Goal: Task Accomplishment & Management: Use online tool/utility

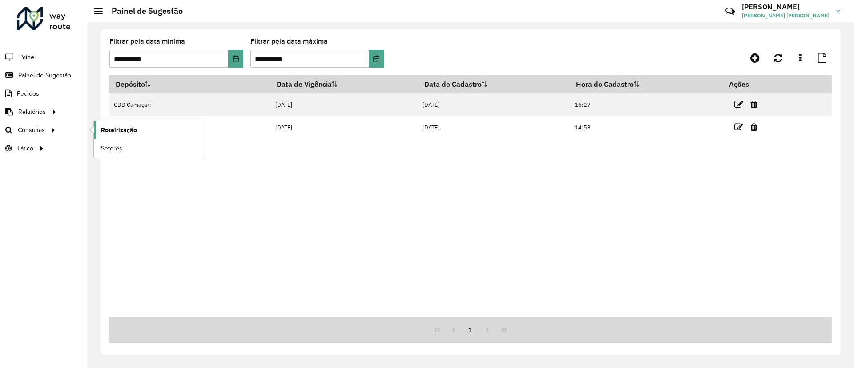
click at [117, 135] on link "Roteirização" at bounding box center [148, 130] width 109 height 18
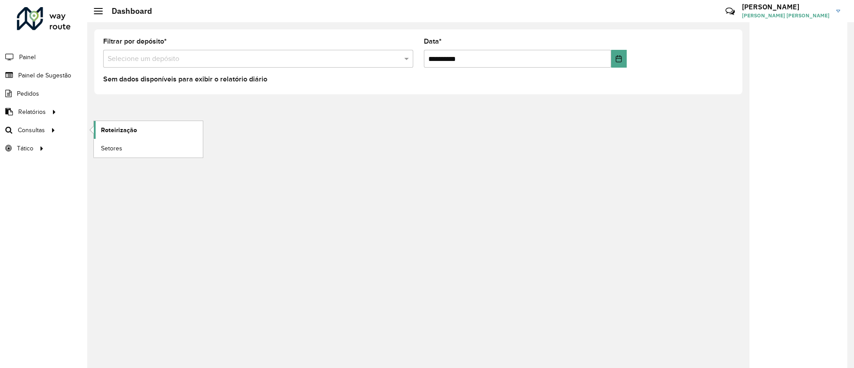
click at [139, 127] on link "Roteirização" at bounding box center [148, 130] width 109 height 18
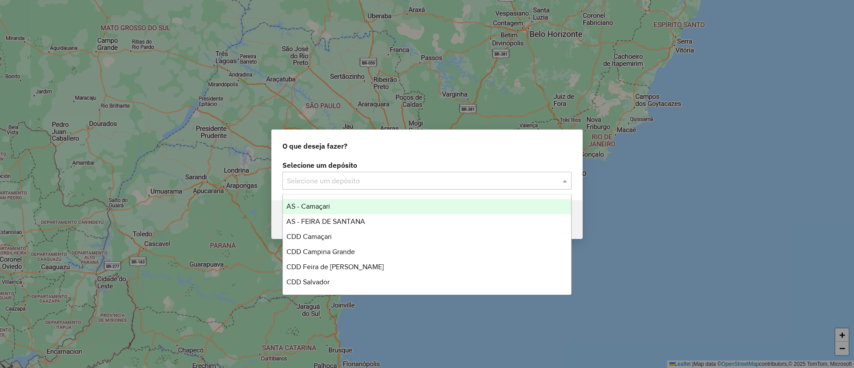
click at [421, 182] on input "text" at bounding box center [418, 181] width 263 height 11
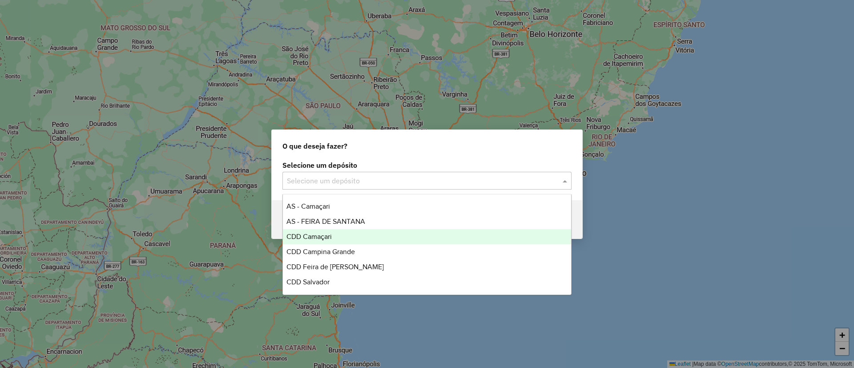
click at [449, 233] on div "CDD Camaçari" at bounding box center [427, 236] width 288 height 15
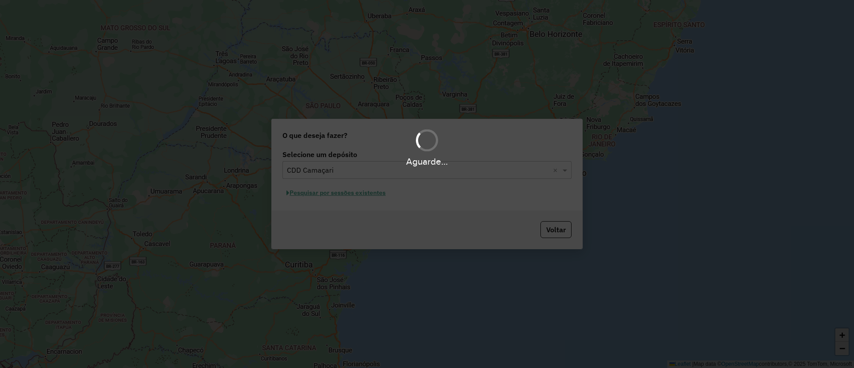
click at [332, 189] on div "Aguarde..." at bounding box center [427, 184] width 854 height 368
click at [348, 193] on div "Aguarde..." at bounding box center [427, 184] width 854 height 368
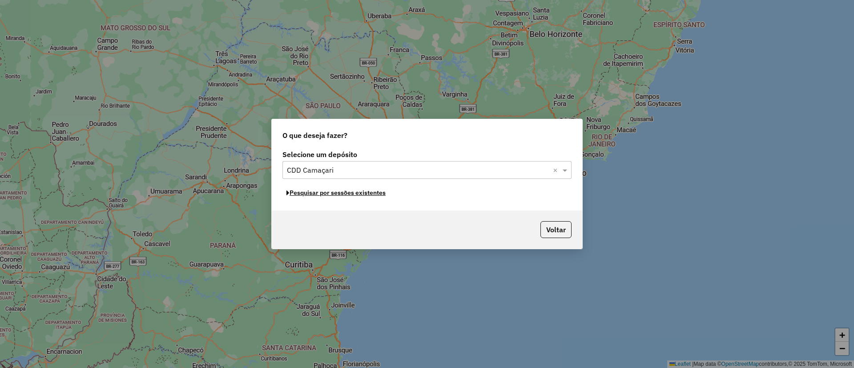
click at [348, 193] on button "Pesquisar por sessões existentes" at bounding box center [336, 193] width 107 height 14
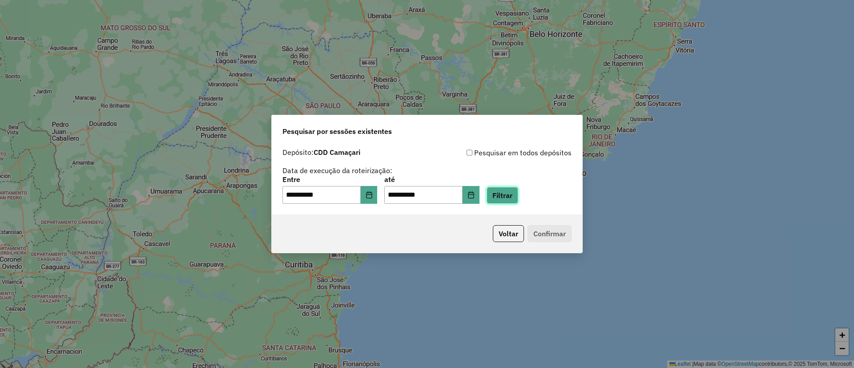
click at [517, 199] on button "Filtrar" at bounding box center [503, 195] width 32 height 17
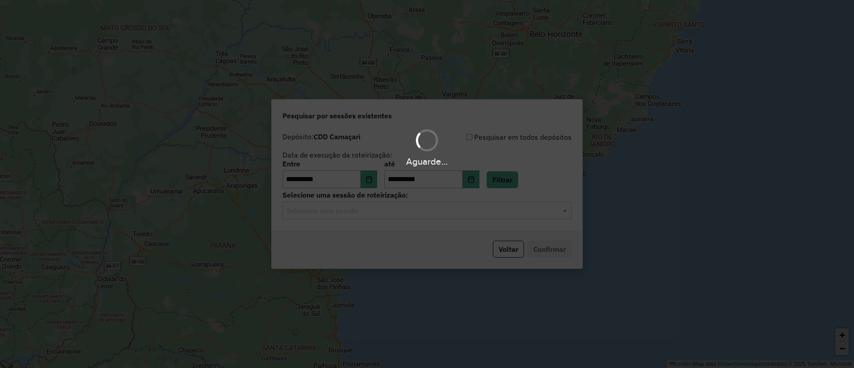
click at [362, 217] on hb-app "**********" at bounding box center [427, 184] width 854 height 368
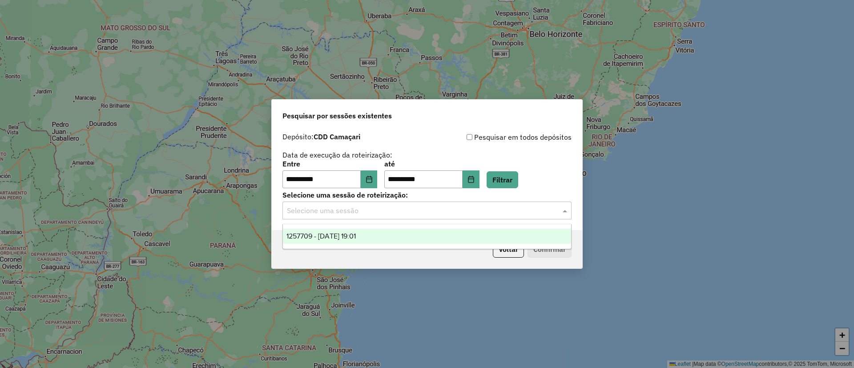
click at [362, 217] on div "Selecione uma sessão" at bounding box center [427, 211] width 289 height 18
click at [380, 240] on div "1257709 - 02/09/2025 19:01" at bounding box center [427, 236] width 288 height 15
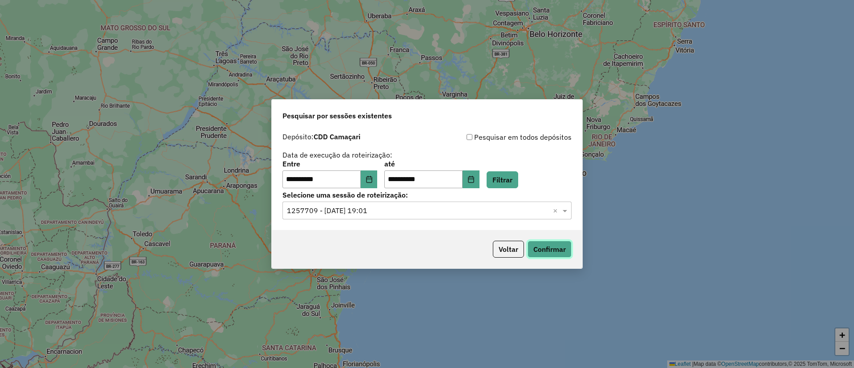
click at [548, 249] on button "Confirmar" at bounding box center [550, 249] width 44 height 17
click at [512, 244] on button "Voltar" at bounding box center [508, 249] width 31 height 17
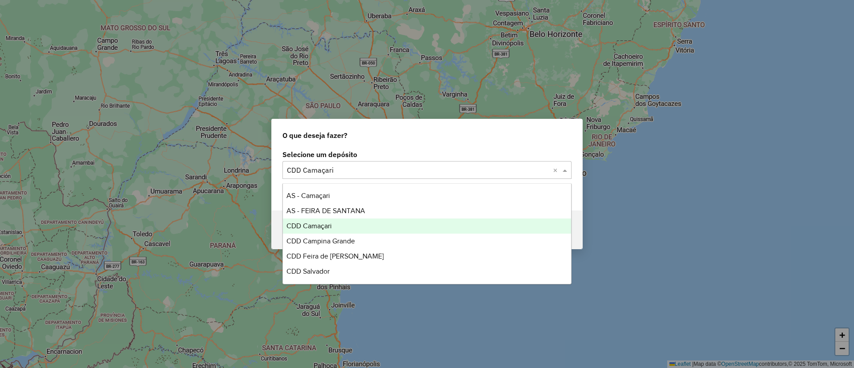
click at [369, 170] on input "text" at bounding box center [418, 170] width 263 height 11
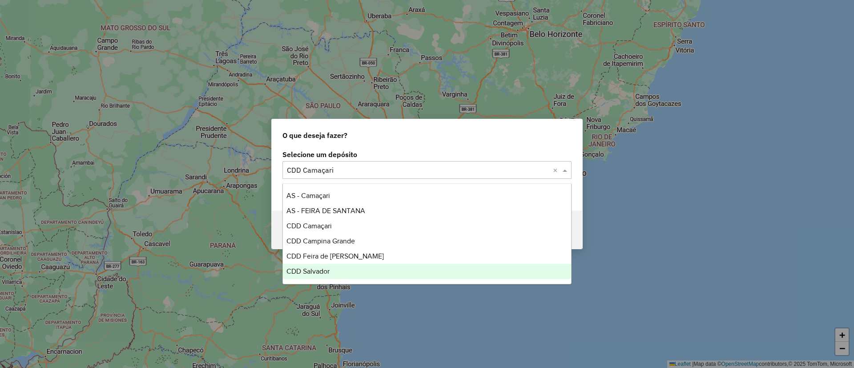
click at [373, 265] on div "CDD Salvador" at bounding box center [427, 271] width 288 height 15
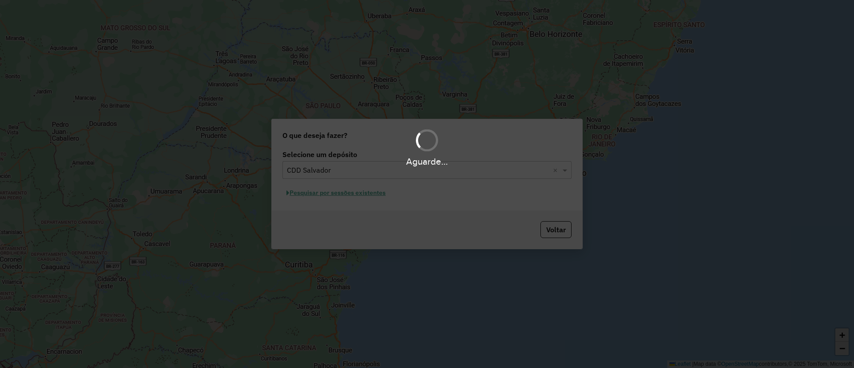
click at [318, 200] on div "Aguarde..." at bounding box center [427, 184] width 854 height 368
click at [327, 196] on div "Aguarde..." at bounding box center [427, 184] width 854 height 368
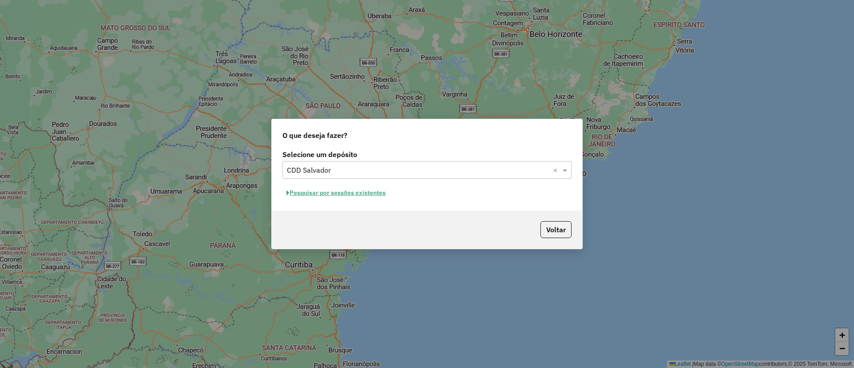
click at [351, 194] on button "Pesquisar por sessões existentes" at bounding box center [336, 193] width 107 height 14
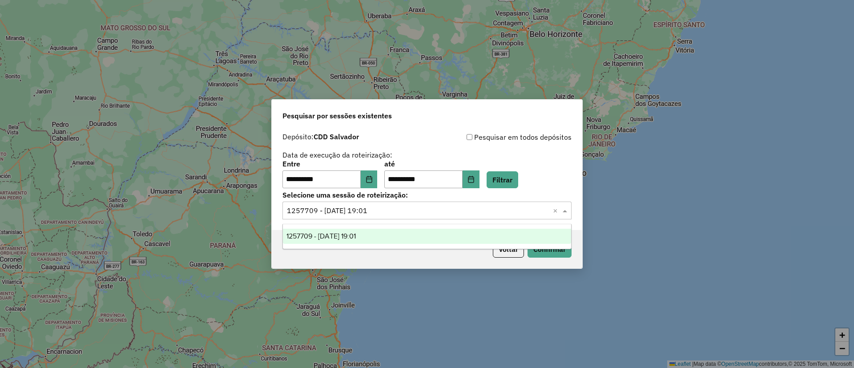
click at [385, 210] on input "text" at bounding box center [418, 211] width 263 height 11
click at [517, 180] on button "Filtrar" at bounding box center [503, 179] width 32 height 17
click at [356, 206] on input "text" at bounding box center [418, 211] width 263 height 11
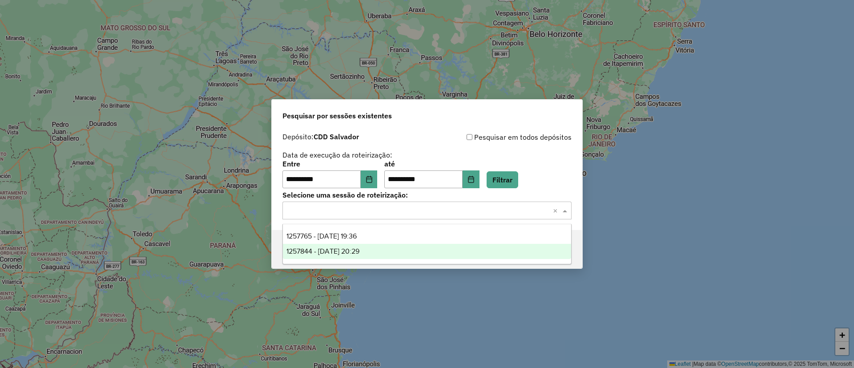
click at [360, 247] on span "1257844 - 02/09/2025 20:29" at bounding box center [323, 251] width 73 height 8
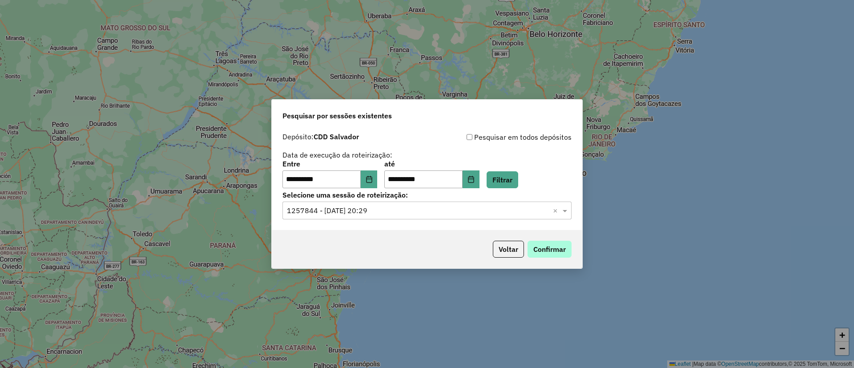
drag, startPoint x: 554, startPoint y: 239, endPoint x: 555, endPoint y: 248, distance: 8.5
click at [555, 248] on div "Voltar Confirmar" at bounding box center [427, 249] width 311 height 38
click at [555, 248] on button "Confirmar" at bounding box center [550, 249] width 44 height 17
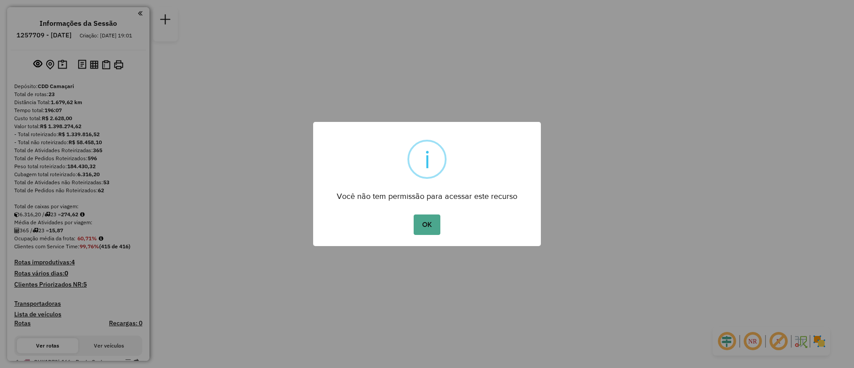
click at [414, 215] on button "OK" at bounding box center [427, 225] width 26 height 20
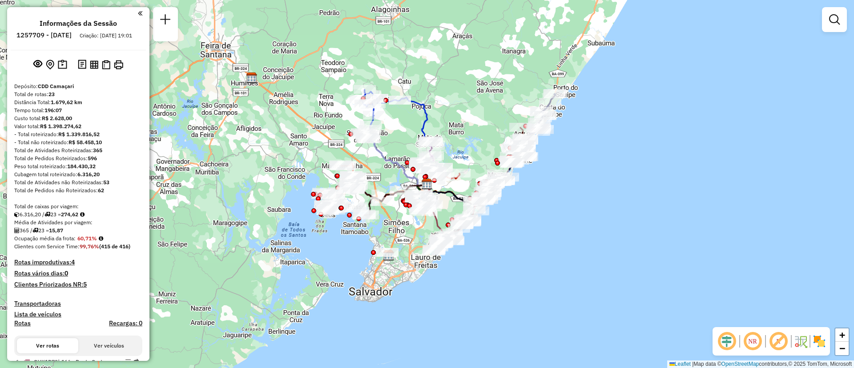
click at [480, 95] on div "Janela de atendimento Grade de atendimento Capacidade Transportadoras Veículos …" at bounding box center [427, 184] width 854 height 368
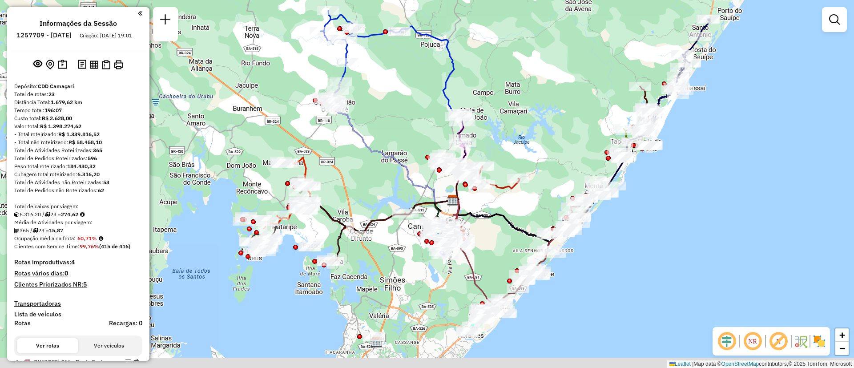
drag, startPoint x: 482, startPoint y: 164, endPoint x: 582, endPoint y: 59, distance: 145.1
click at [582, 59] on div "Janela de atendimento Grade de atendimento Capacidade Transportadoras Veículos …" at bounding box center [427, 184] width 854 height 368
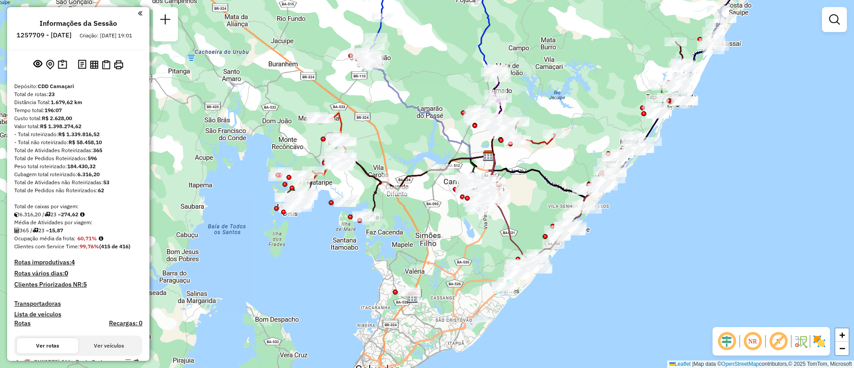
click at [384, 262] on div "Janela de atendimento Grade de atendimento Capacidade Transportadoras Veículos …" at bounding box center [427, 184] width 854 height 368
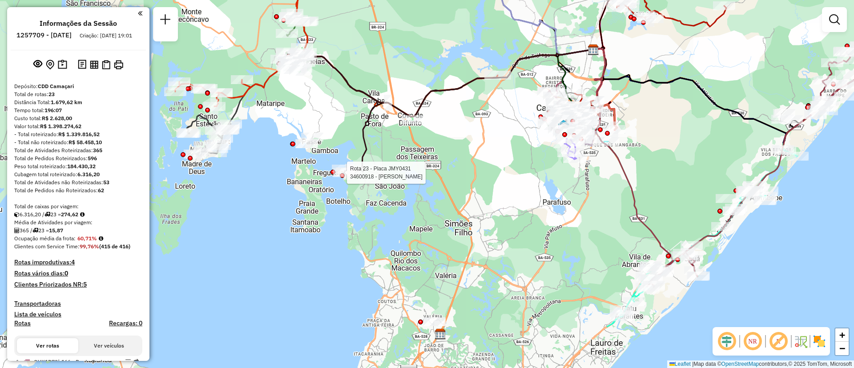
select select "**********"
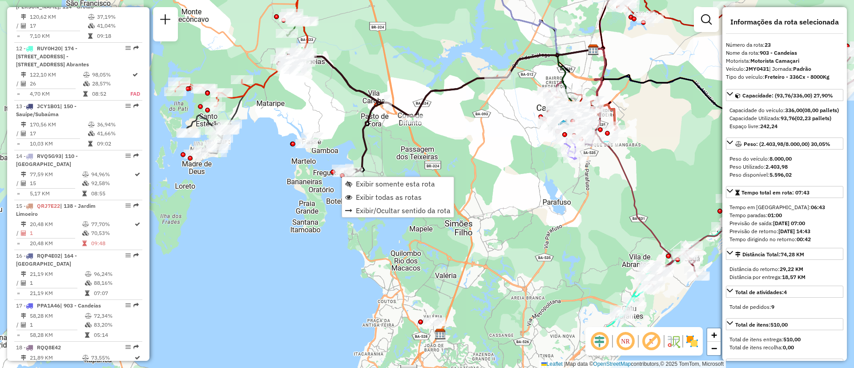
scroll to position [1344, 0]
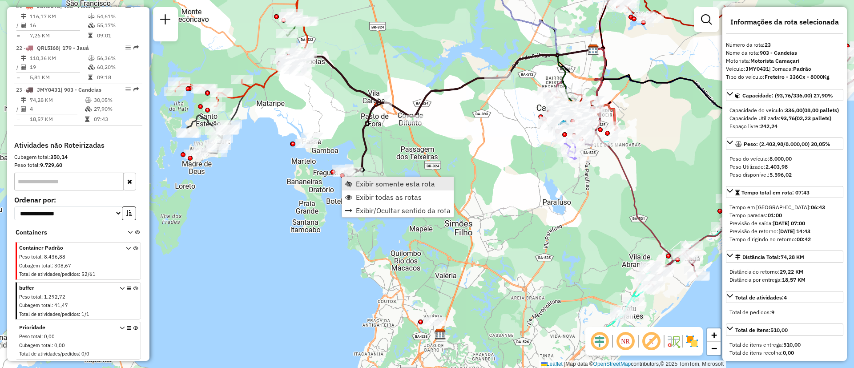
click at [410, 180] on span "Exibir somente esta rota" at bounding box center [395, 183] width 79 height 7
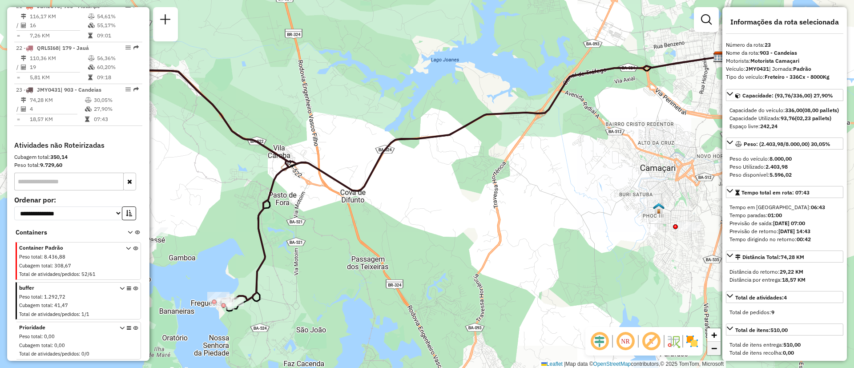
click at [716, 347] on span "−" at bounding box center [715, 348] width 6 height 11
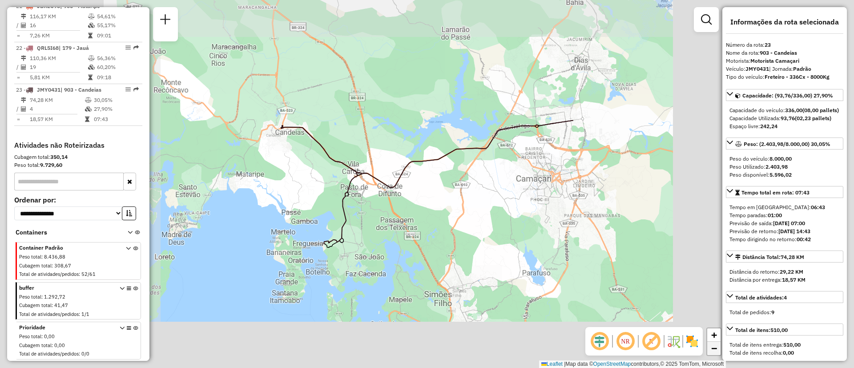
click at [716, 347] on span "−" at bounding box center [715, 348] width 6 height 11
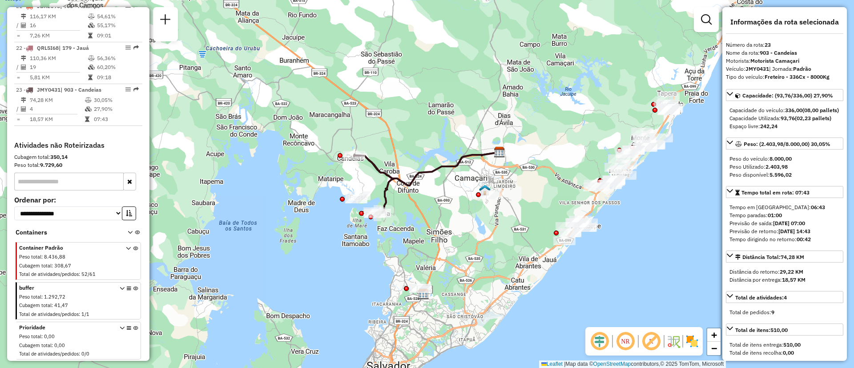
click at [540, 108] on div "Janela de atendimento Grade de atendimento Capacidade Transportadoras Veículos …" at bounding box center [427, 184] width 854 height 368
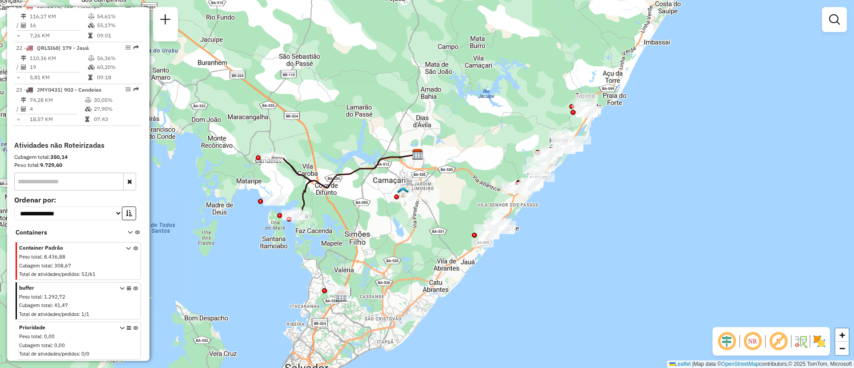
drag, startPoint x: 627, startPoint y: 95, endPoint x: 520, endPoint y: 100, distance: 106.9
click at [520, 100] on div "Janela de atendimento Grade de atendimento Capacidade Transportadoras Veículos …" at bounding box center [427, 184] width 854 height 368
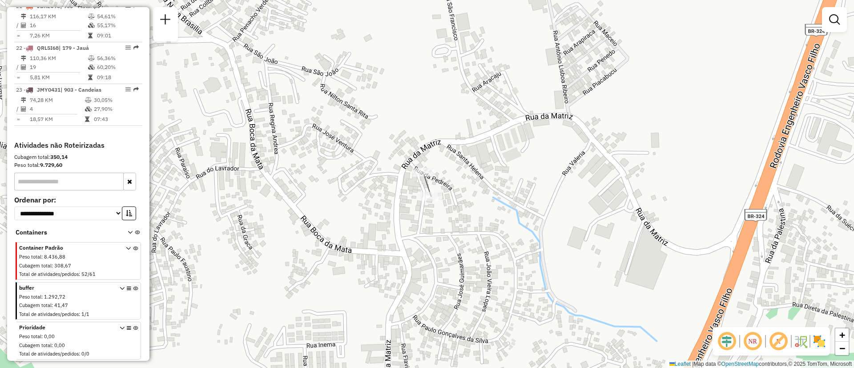
click at [427, 179] on div "Janela de atendimento Grade de atendimento Capacidade Transportadoras Veículos …" at bounding box center [427, 184] width 854 height 368
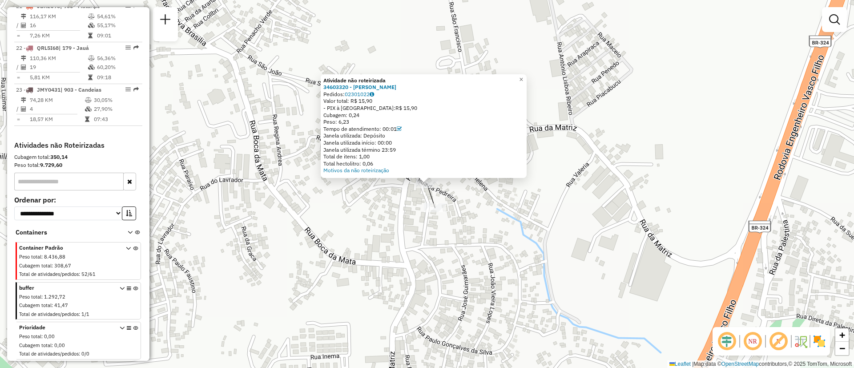
click at [593, 244] on div "Atividade não roteirizada 34603320 - MARINALDO LIMA DA SILVA Pedidos: 02301022 …" at bounding box center [427, 184] width 854 height 368
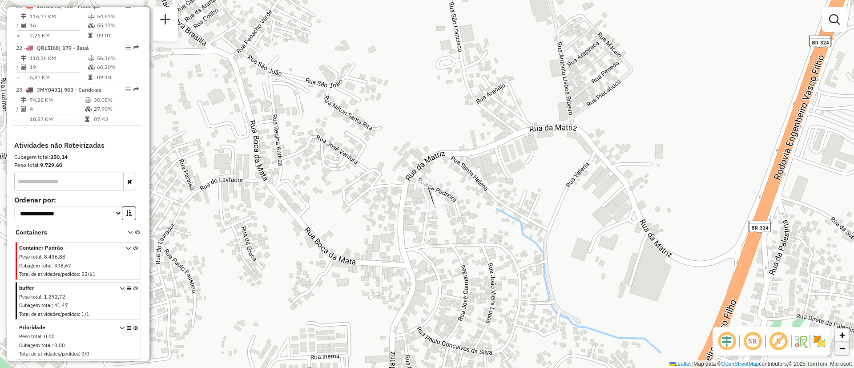
click at [840, 351] on span "−" at bounding box center [843, 348] width 6 height 11
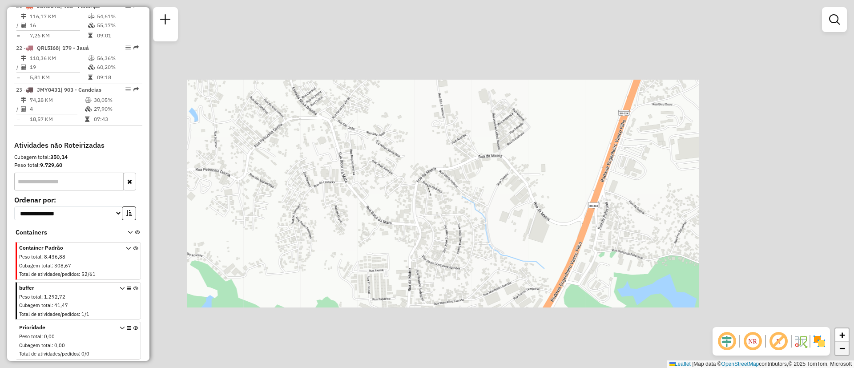
click at [840, 351] on span "−" at bounding box center [843, 348] width 6 height 11
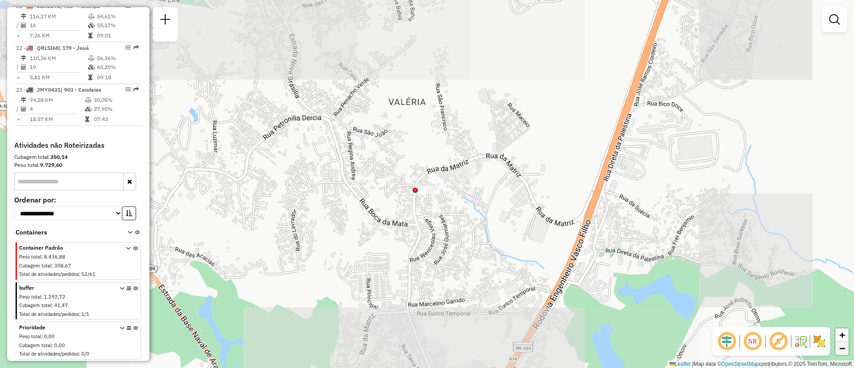
click at [840, 351] on span "−" at bounding box center [843, 348] width 6 height 11
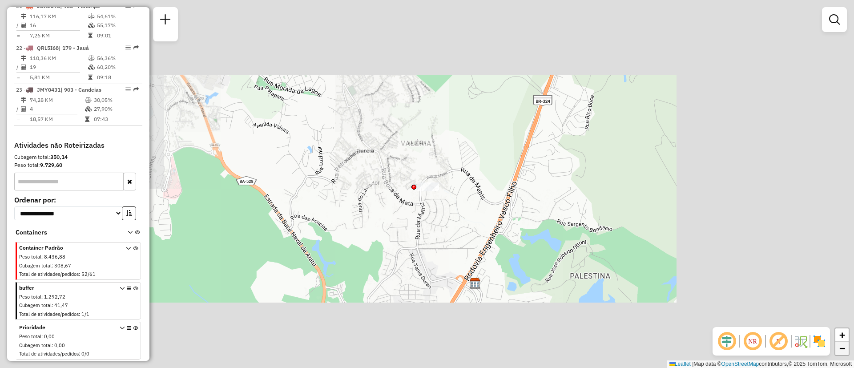
click at [840, 351] on span "−" at bounding box center [843, 348] width 6 height 11
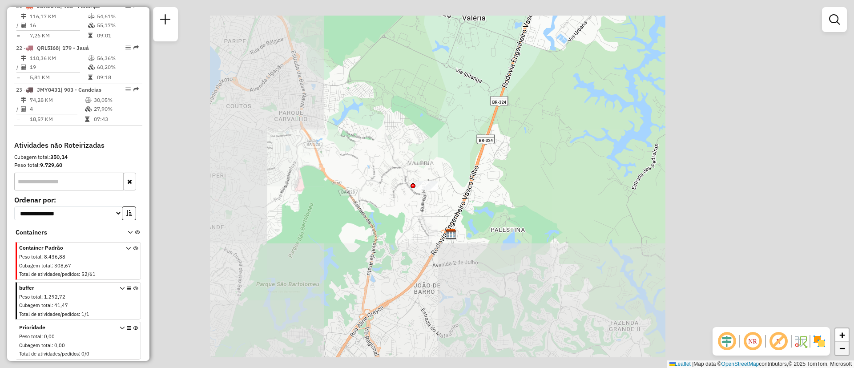
click at [840, 351] on span "−" at bounding box center [843, 348] width 6 height 11
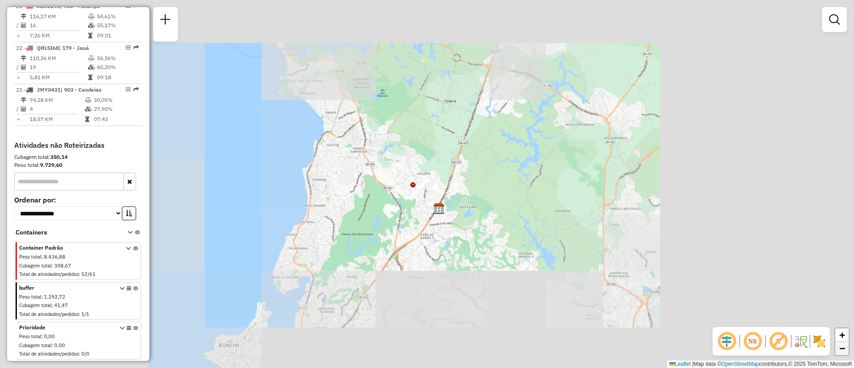
click at [840, 351] on span "−" at bounding box center [843, 348] width 6 height 11
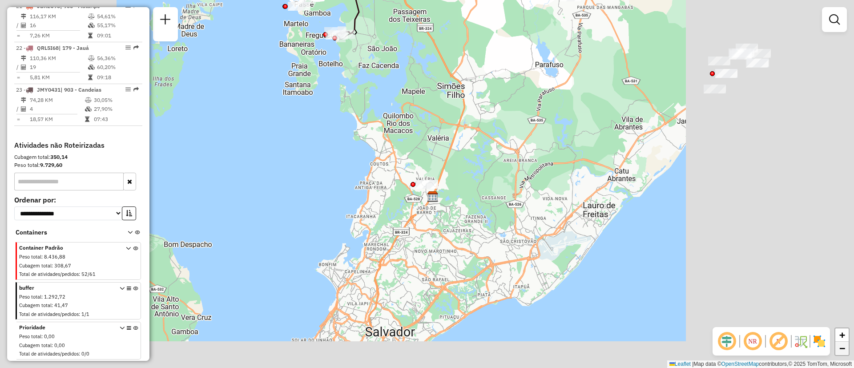
click at [840, 351] on span "−" at bounding box center [843, 348] width 6 height 11
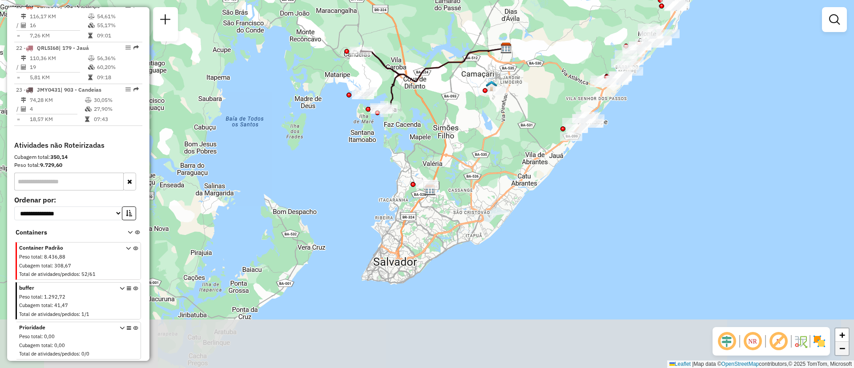
click at [840, 351] on span "−" at bounding box center [843, 348] width 6 height 11
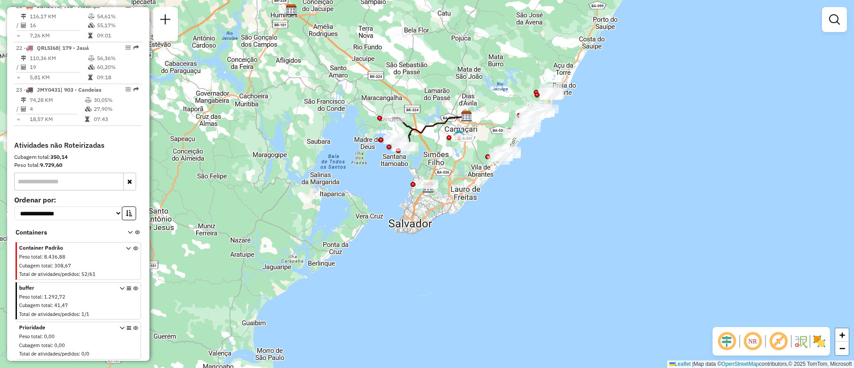
click at [512, 85] on div "Janela de atendimento Grade de atendimento Capacidade Transportadoras Veículos …" at bounding box center [427, 184] width 854 height 368
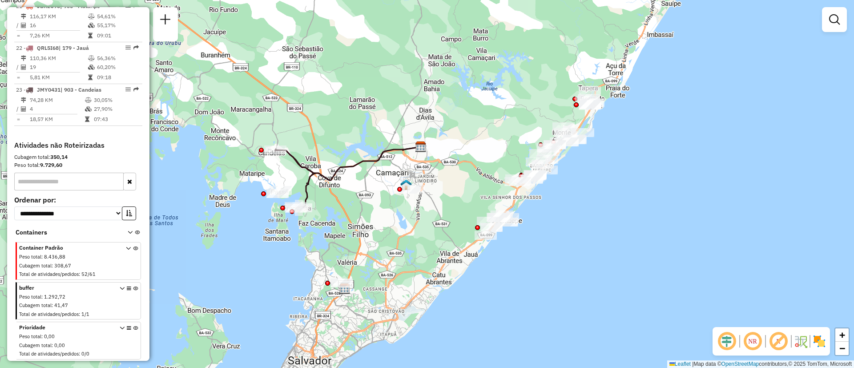
click at [512, 85] on div "Janela de atendimento Grade de atendimento Capacidade Transportadoras Veículos …" at bounding box center [427, 184] width 854 height 368
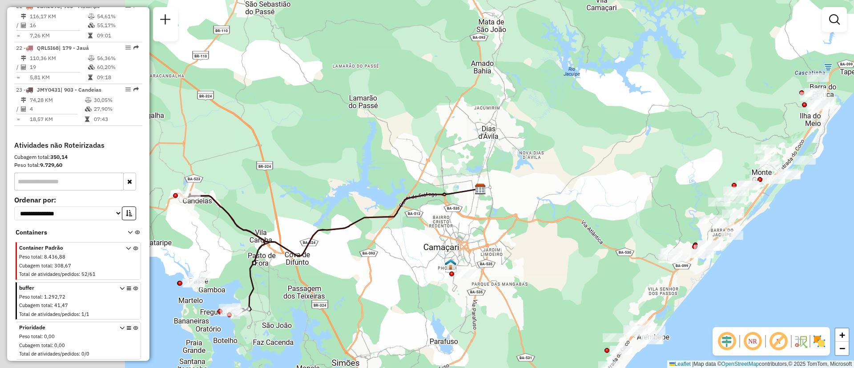
drag, startPoint x: 271, startPoint y: 189, endPoint x: 608, endPoint y: 163, distance: 338.4
click at [608, 163] on div "Janela de atendimento Grade de atendimento Capacidade Transportadoras Veículos …" at bounding box center [427, 184] width 854 height 368
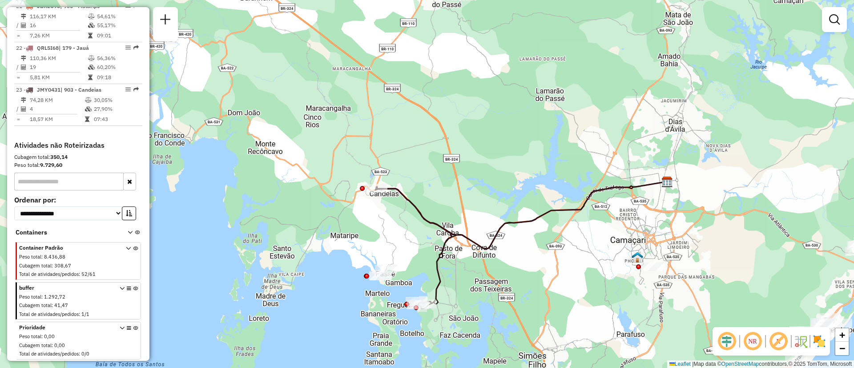
click at [409, 254] on div "Janela de atendimento Grade de atendimento Capacidade Transportadoras Veículos …" at bounding box center [427, 184] width 854 height 368
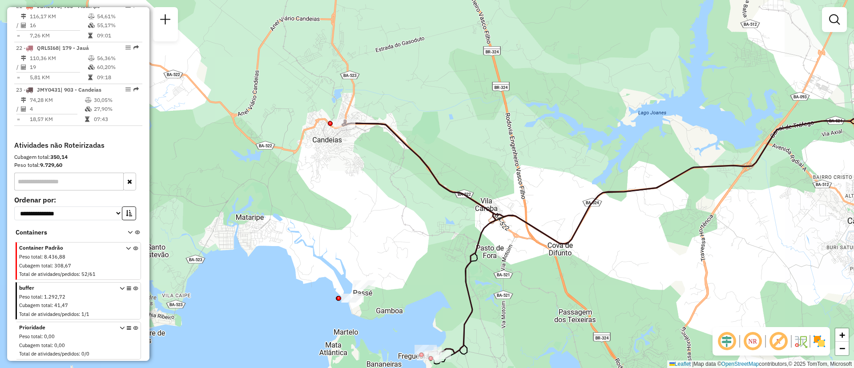
click at [404, 241] on div "Janela de atendimento Grade de atendimento Capacidade Transportadoras Veículos …" at bounding box center [427, 184] width 854 height 368
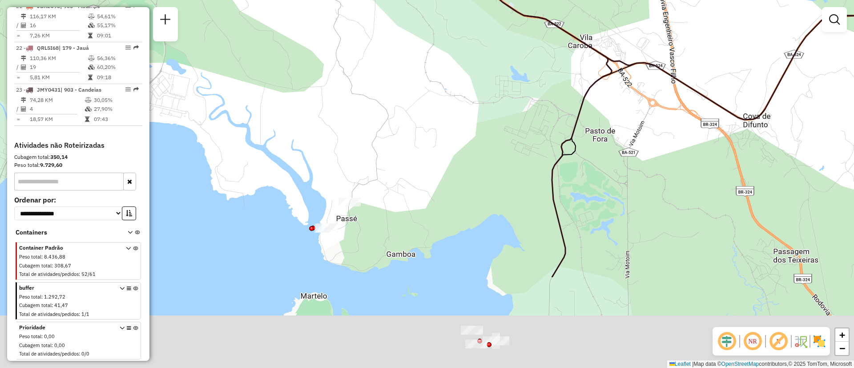
drag, startPoint x: 441, startPoint y: 326, endPoint x: 494, endPoint y: 164, distance: 170.2
click at [494, 164] on div "Janela de atendimento Grade de atendimento Capacidade Transportadoras Veículos …" at bounding box center [427, 184] width 854 height 368
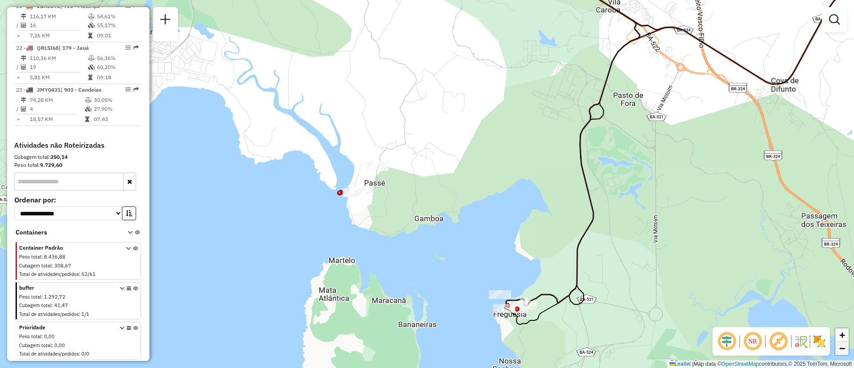
click at [843, 352] on span "−" at bounding box center [843, 348] width 6 height 11
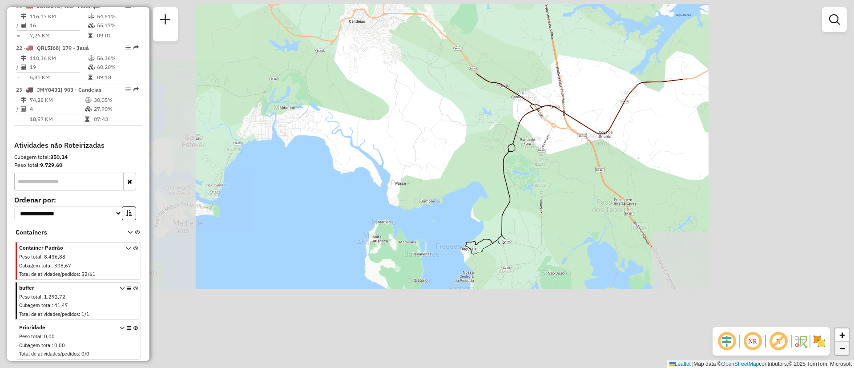
click at [843, 352] on span "−" at bounding box center [843, 348] width 6 height 11
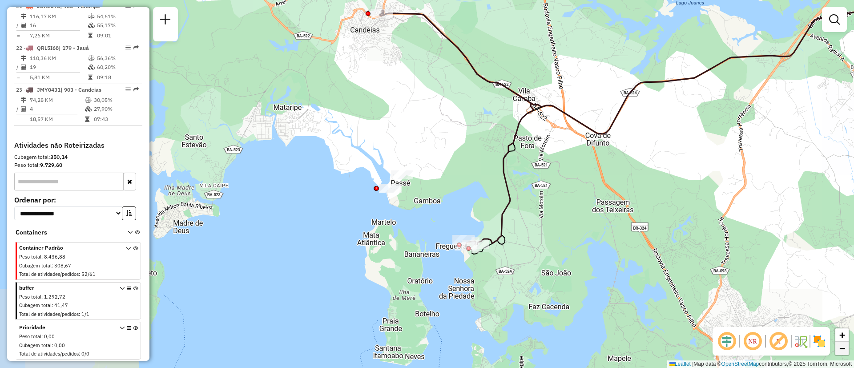
click at [843, 352] on span "−" at bounding box center [843, 348] width 6 height 11
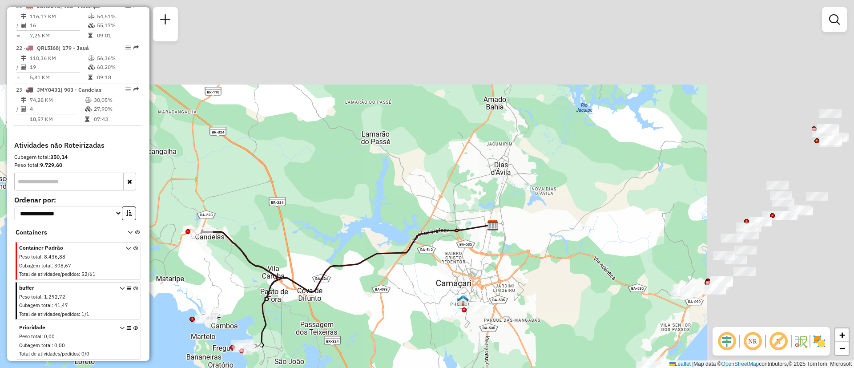
drag, startPoint x: 744, startPoint y: 202, endPoint x: 541, endPoint y: 335, distance: 243.1
click at [541, 335] on div "Janela de atendimento Grade de atendimento Capacidade Transportadoras Veículos …" at bounding box center [427, 184] width 854 height 368
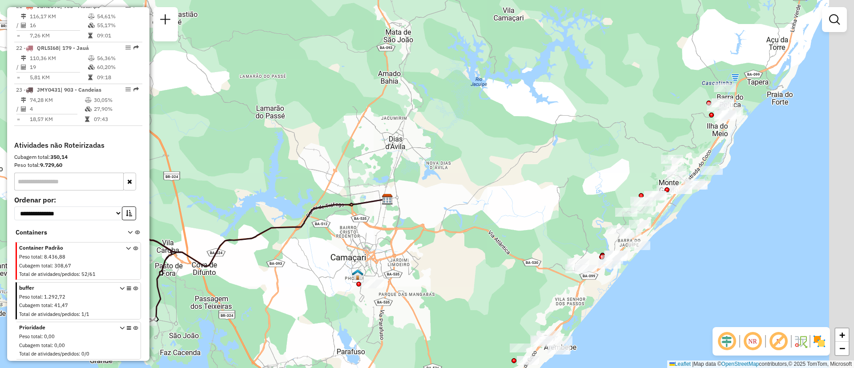
drag, startPoint x: 658, startPoint y: 184, endPoint x: 539, endPoint y: 141, distance: 126.7
click at [539, 141] on div "Janela de atendimento Grade de atendimento Capacidade Transportadoras Veículos …" at bounding box center [427, 184] width 854 height 368
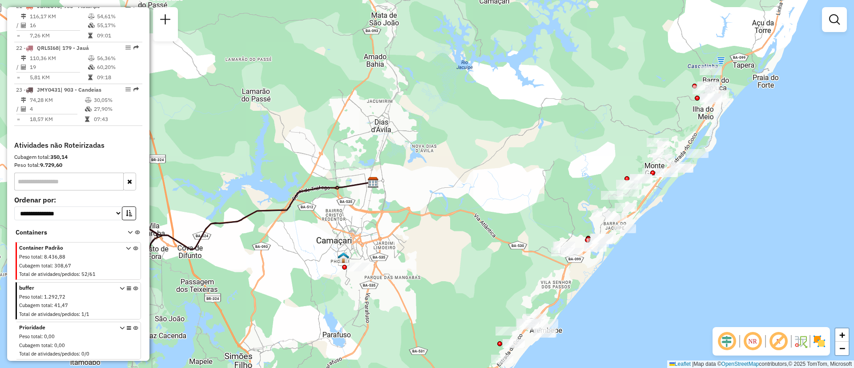
click at [640, 118] on div "Janela de atendimento Grade de atendimento Capacidade Transportadoras Veículos …" at bounding box center [427, 184] width 854 height 368
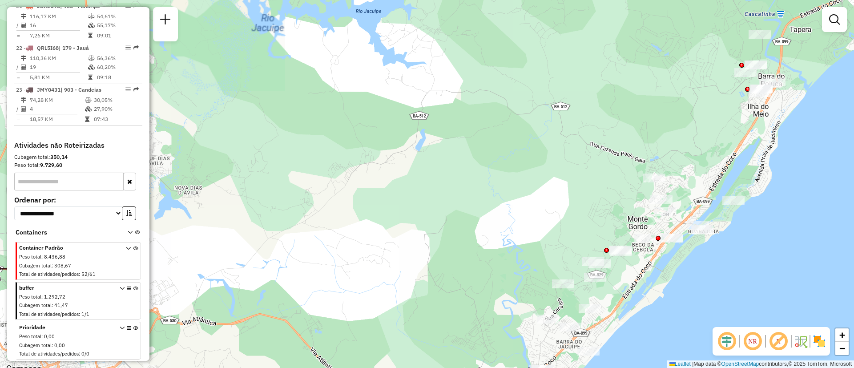
drag, startPoint x: 721, startPoint y: 119, endPoint x: 619, endPoint y: 126, distance: 102.2
click at [619, 126] on div "Janela de atendimento Grade de atendimento Capacidade Transportadoras Veículos …" at bounding box center [427, 184] width 854 height 368
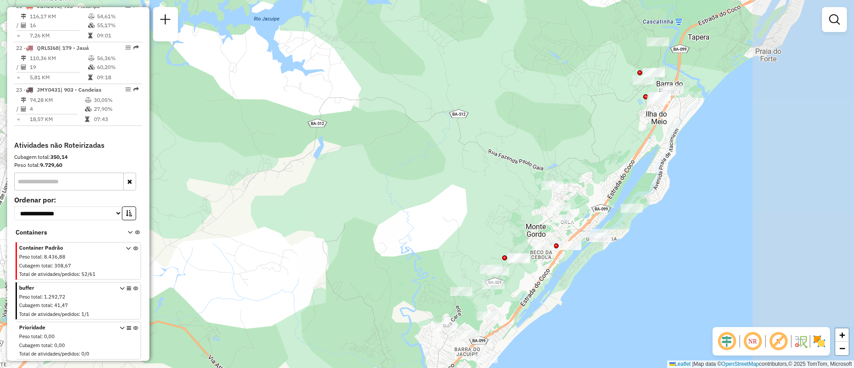
click at [633, 121] on div "Janela de atendimento Grade de atendimento Capacidade Transportadoras Veículos …" at bounding box center [427, 184] width 854 height 368
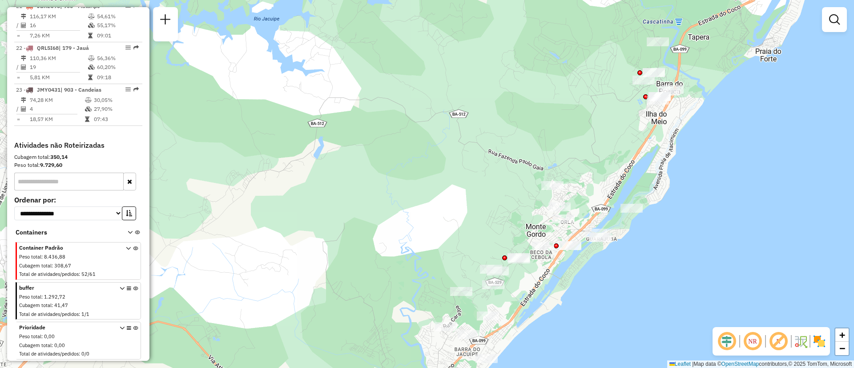
click at [633, 121] on div "Janela de atendimento Grade de atendimento Capacidade Transportadoras Veículos …" at bounding box center [427, 184] width 854 height 368
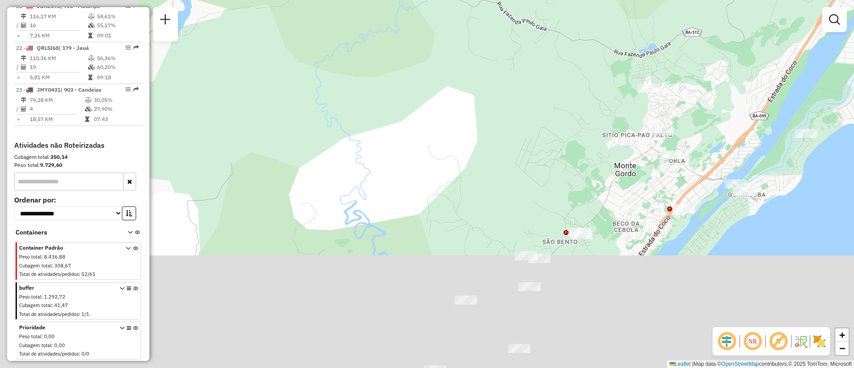
drag, startPoint x: 630, startPoint y: 192, endPoint x: 786, endPoint y: 49, distance: 211.7
click at [812, 26] on div "Janela de atendimento Grade de atendimento Capacidade Transportadoras Veículos …" at bounding box center [427, 184] width 854 height 368
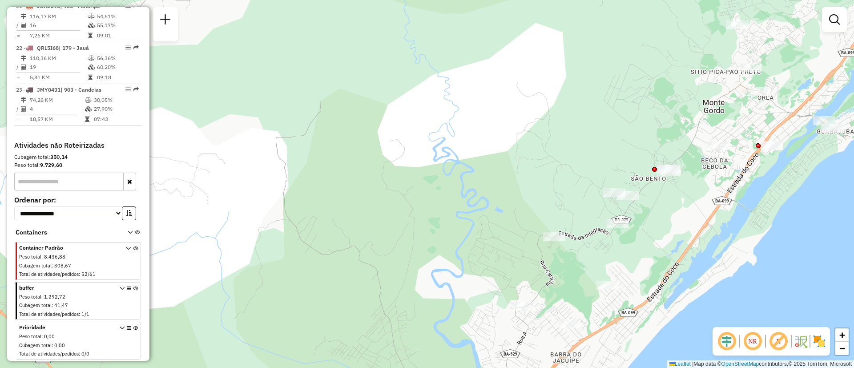
drag, startPoint x: 584, startPoint y: 274, endPoint x: 721, endPoint y: 162, distance: 175.9
click at [721, 162] on div "Janela de atendimento Grade de atendimento Capacidade Transportadoras Veículos …" at bounding box center [427, 184] width 854 height 368
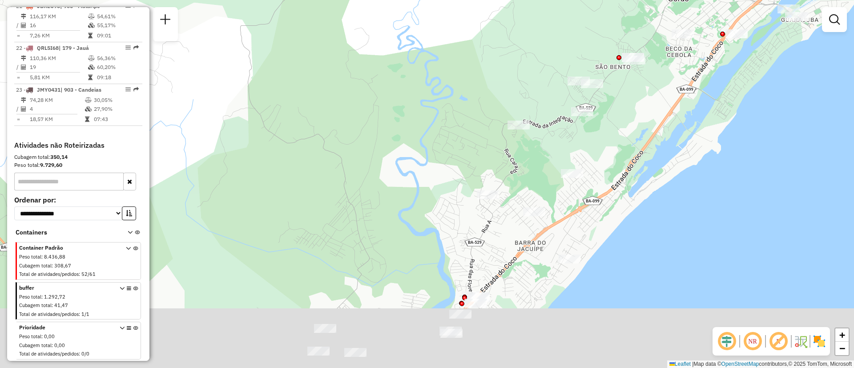
drag, startPoint x: 800, startPoint y: 239, endPoint x: 674, endPoint y: 140, distance: 160.4
click at [674, 140] on div "Janela de atendimento Grade de atendimento Capacidade Transportadoras Veículos …" at bounding box center [427, 184] width 854 height 368
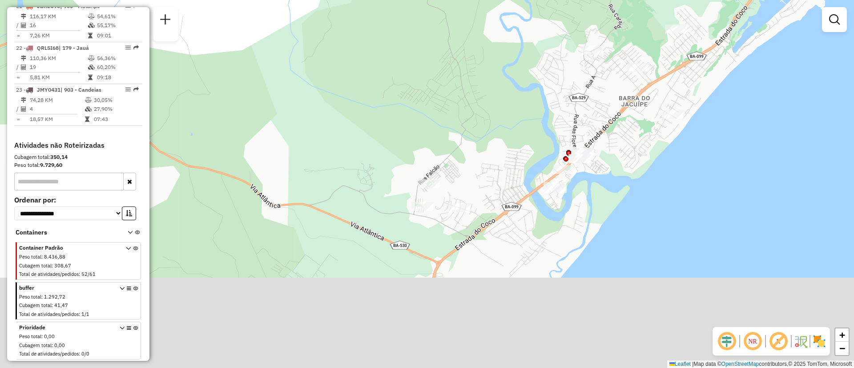
drag, startPoint x: 466, startPoint y: 307, endPoint x: 644, endPoint y: 172, distance: 224.0
click at [644, 172] on div "Janela de atendimento Grade de atendimento Capacidade Transportadoras Veículos …" at bounding box center [427, 184] width 854 height 368
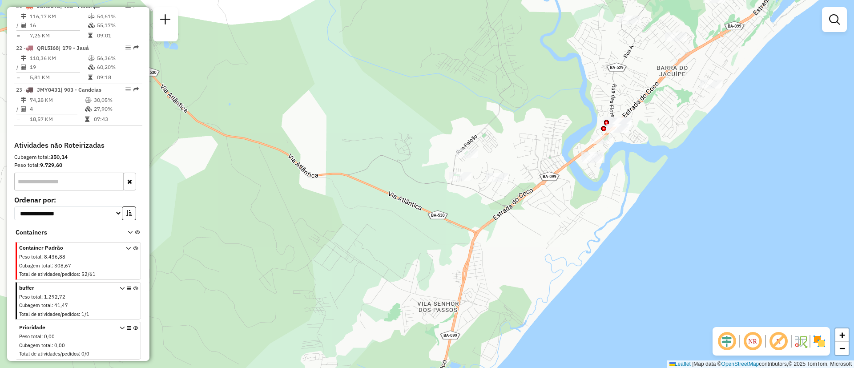
click at [845, 355] on div "+ −" at bounding box center [842, 342] width 15 height 28
click at [844, 350] on span "−" at bounding box center [843, 348] width 6 height 11
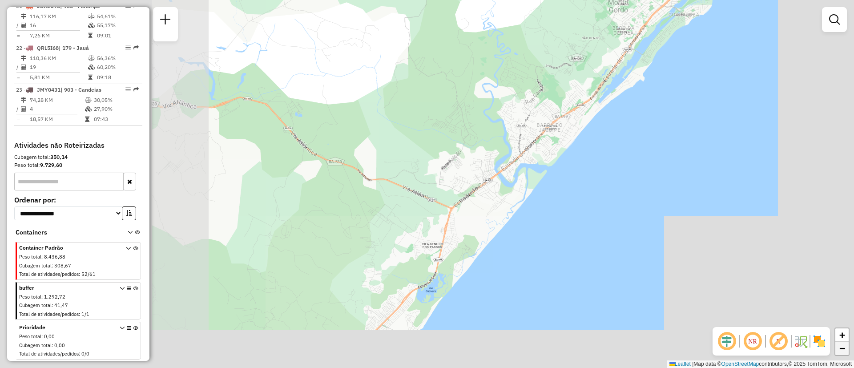
click at [844, 350] on span "−" at bounding box center [843, 348] width 6 height 11
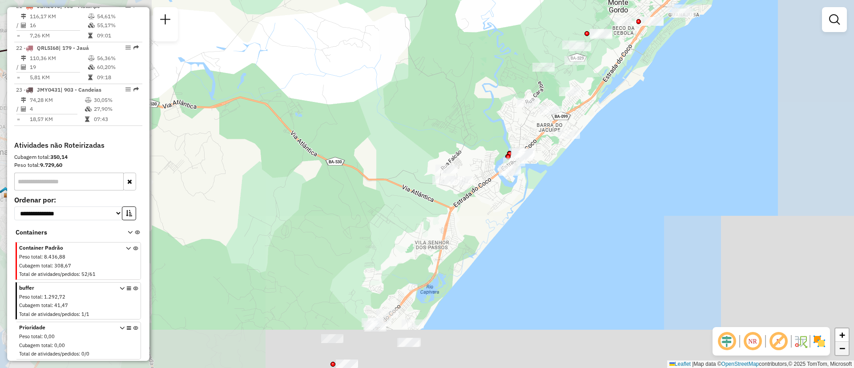
click at [844, 350] on span "−" at bounding box center [843, 348] width 6 height 11
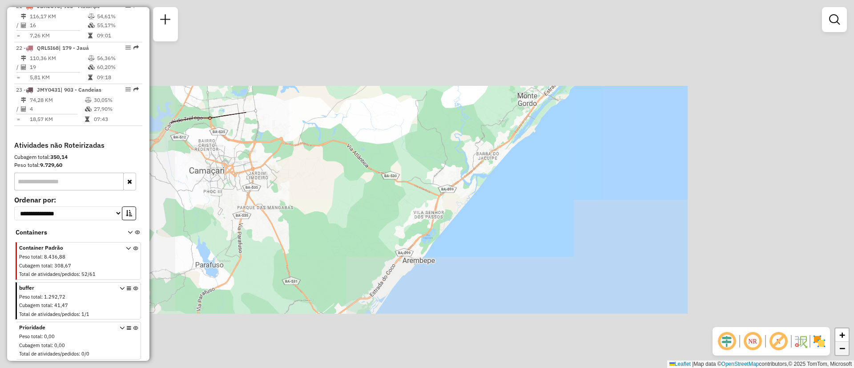
click at [844, 350] on span "−" at bounding box center [843, 348] width 6 height 11
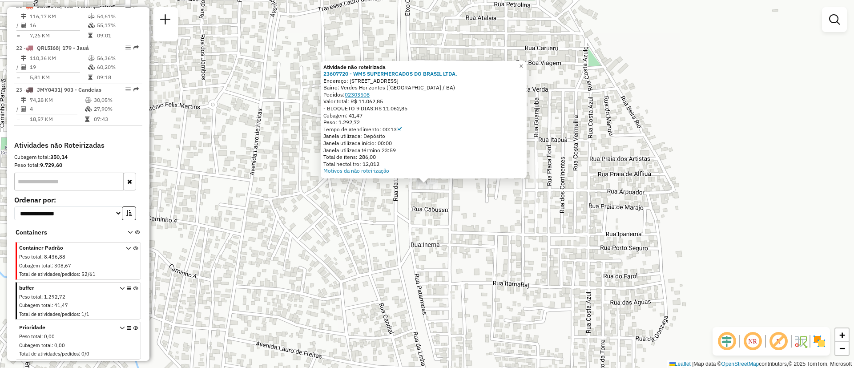
click at [355, 93] on link "02303508" at bounding box center [357, 94] width 25 height 7
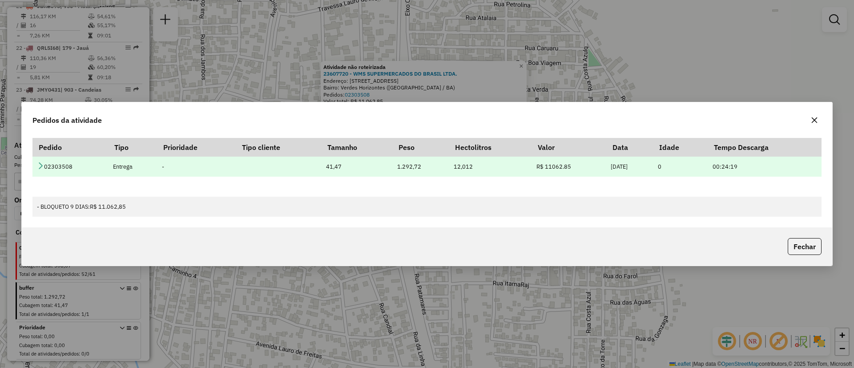
click at [76, 169] on td "02303508" at bounding box center [70, 167] width 76 height 20
click at [49, 169] on td "02303508" at bounding box center [70, 167] width 76 height 20
click at [40, 169] on icon at bounding box center [40, 165] width 7 height 7
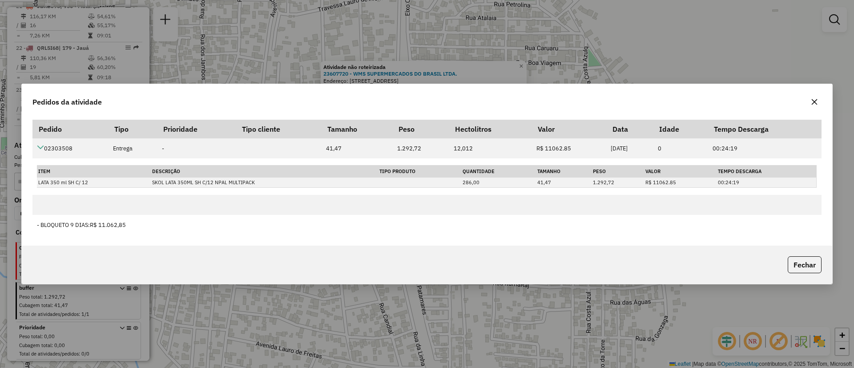
click at [819, 101] on button "button" at bounding box center [815, 102] width 14 height 14
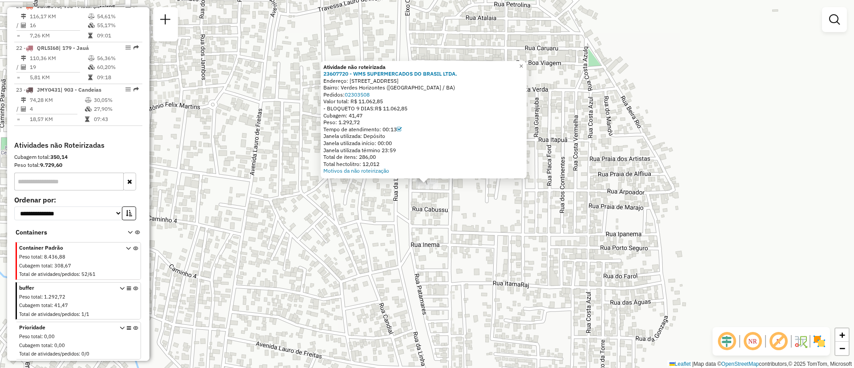
click at [741, 170] on div "Atividade não roteirizada 23607720 - WMS SUPERMERCADOS DO BRASIL LTDA. Endereço…" at bounding box center [427, 184] width 854 height 368
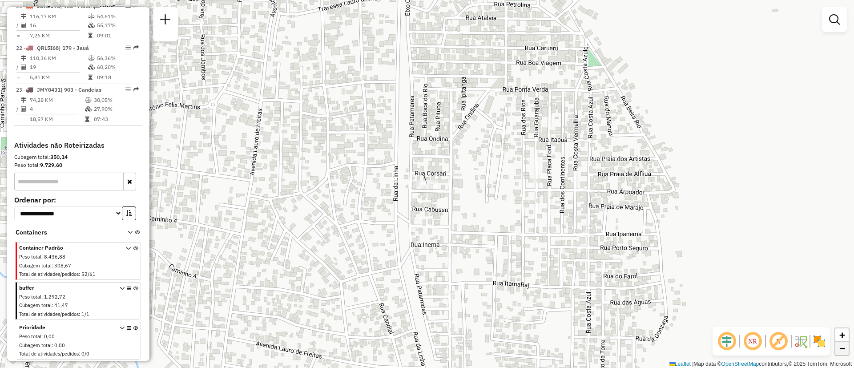
click at [838, 350] on link "−" at bounding box center [842, 348] width 13 height 13
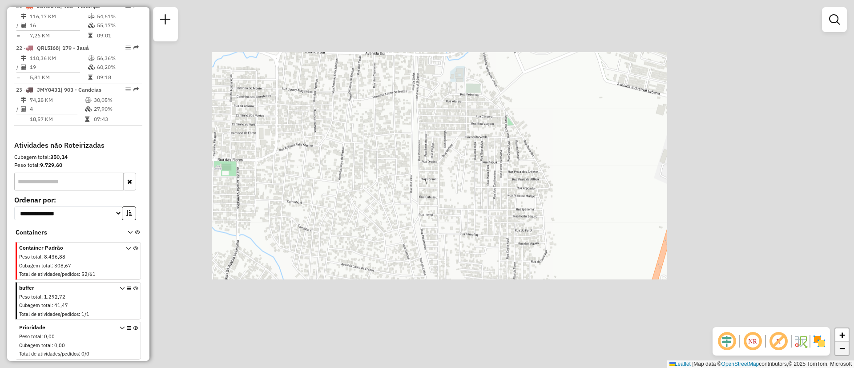
click at [838, 350] on link "−" at bounding box center [842, 348] width 13 height 13
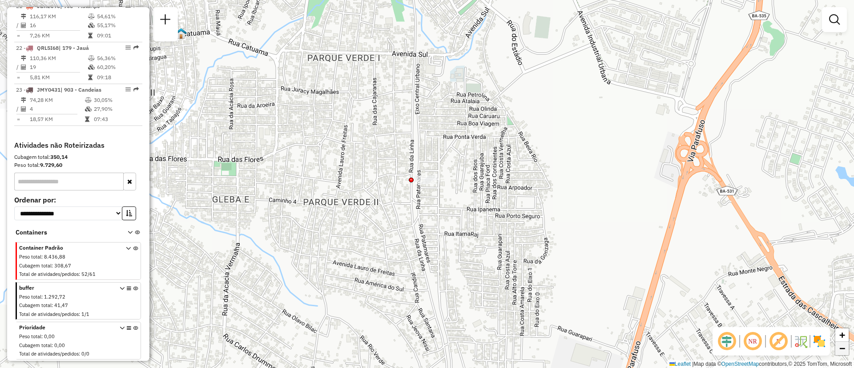
click at [838, 350] on link "−" at bounding box center [842, 348] width 13 height 13
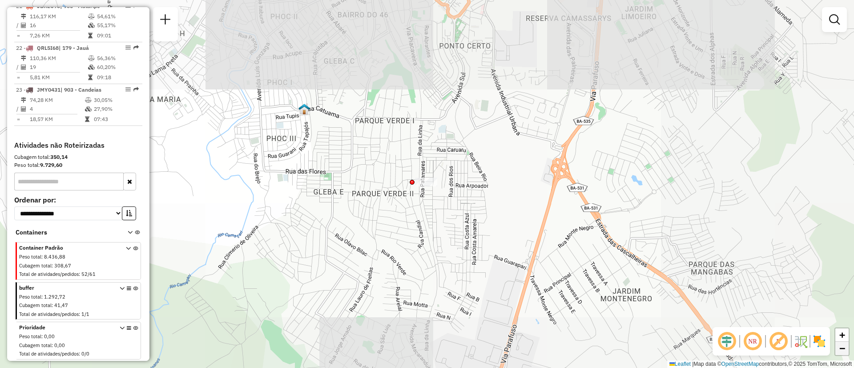
click at [838, 350] on link "−" at bounding box center [842, 348] width 13 height 13
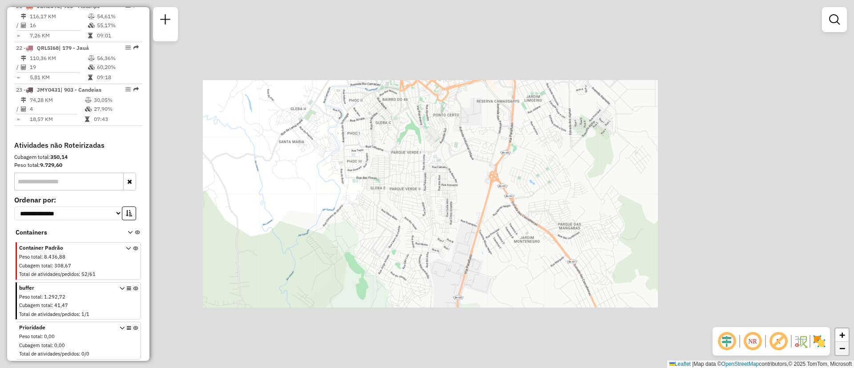
click at [838, 350] on link "−" at bounding box center [842, 348] width 13 height 13
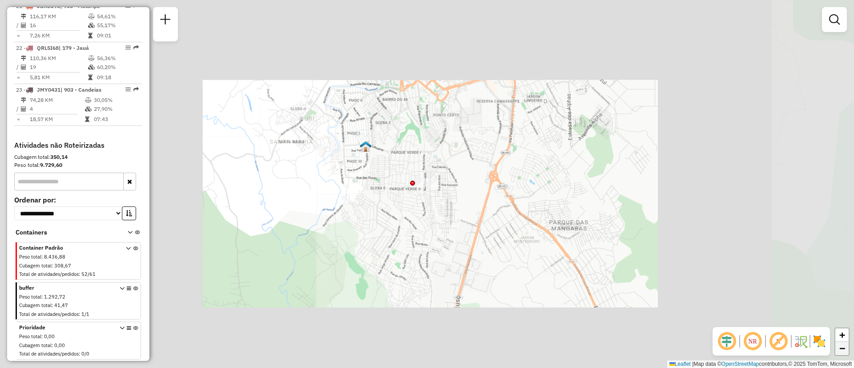
click at [838, 350] on link "−" at bounding box center [842, 348] width 13 height 13
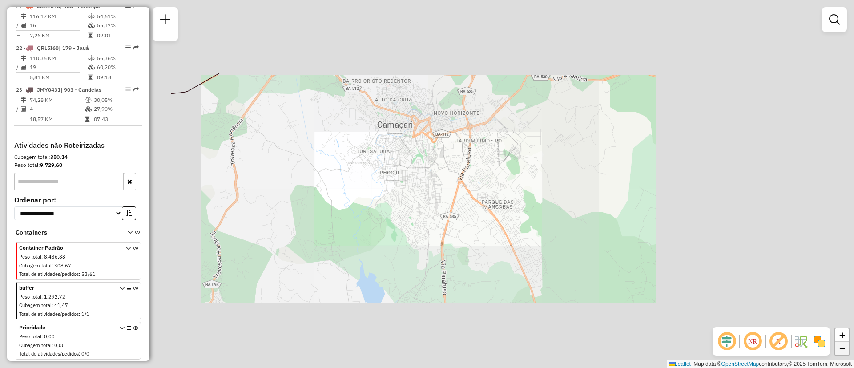
click at [838, 350] on link "−" at bounding box center [842, 348] width 13 height 13
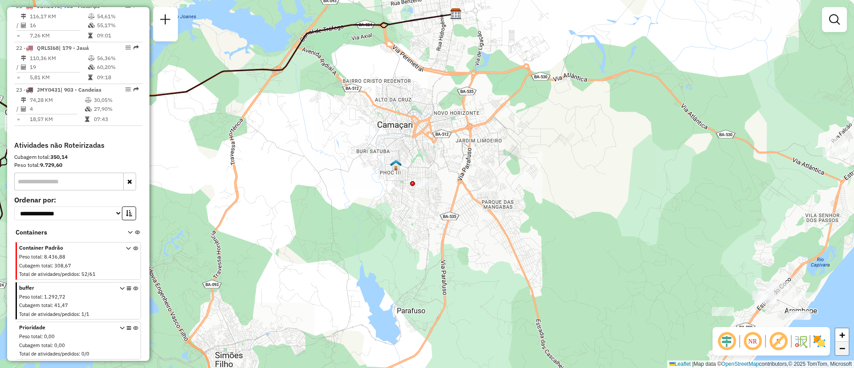
click at [838, 350] on link "−" at bounding box center [842, 348] width 13 height 13
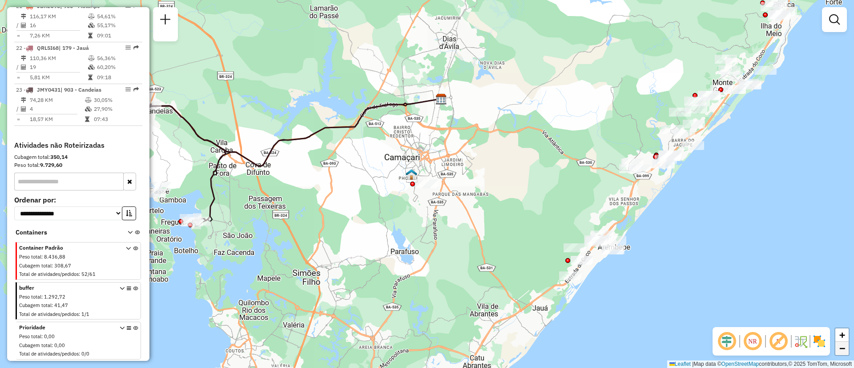
click at [838, 350] on link "−" at bounding box center [842, 348] width 13 height 13
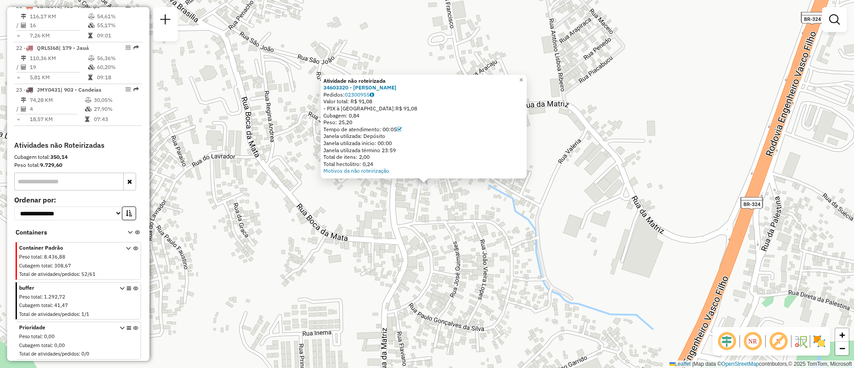
click at [663, 137] on div "Atividade não roteirizada 34603320 - MARINALDO LIMA DA SILVA Pedidos: 02300955 …" at bounding box center [427, 184] width 854 height 368
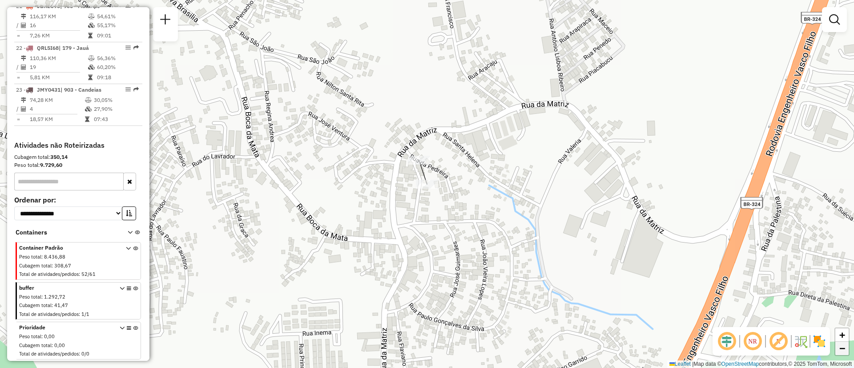
click at [842, 348] on span "−" at bounding box center [843, 348] width 6 height 11
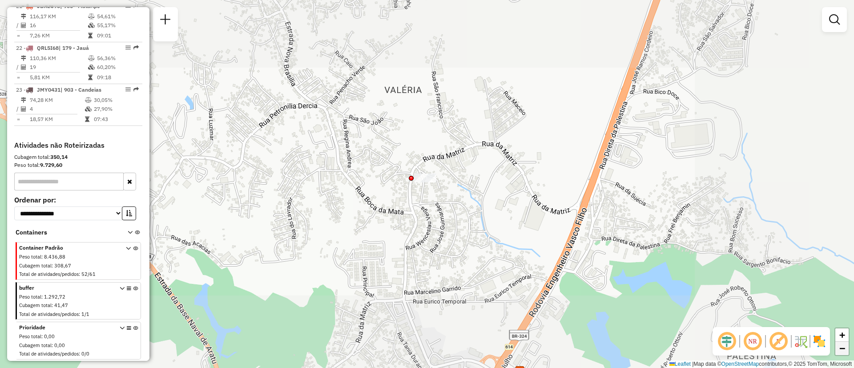
click at [842, 348] on span "−" at bounding box center [843, 348] width 6 height 11
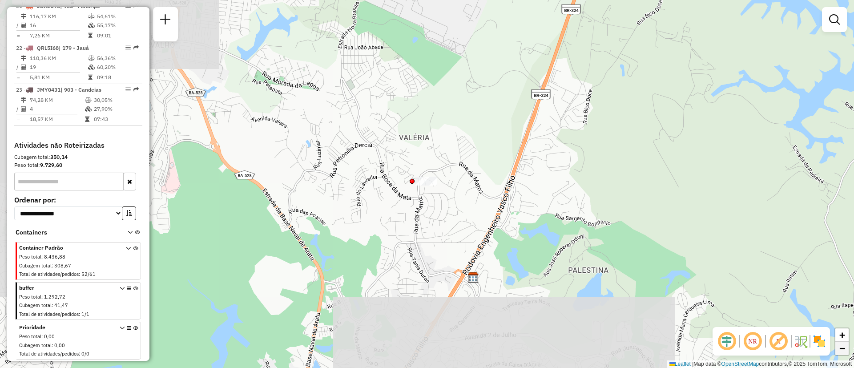
click at [842, 348] on span "−" at bounding box center [843, 348] width 6 height 11
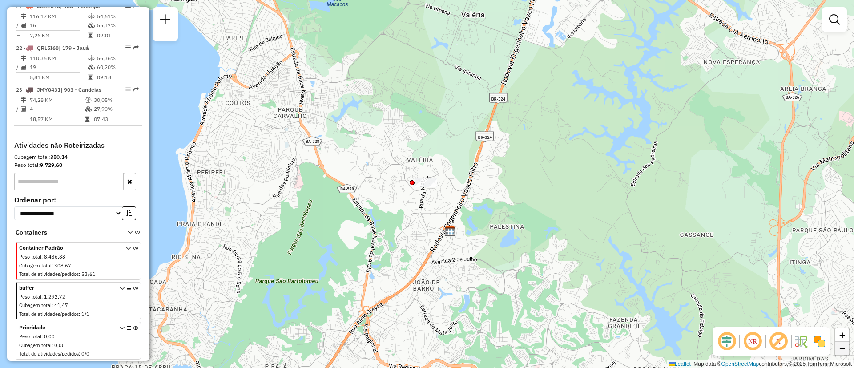
click at [845, 348] on span "−" at bounding box center [843, 348] width 6 height 11
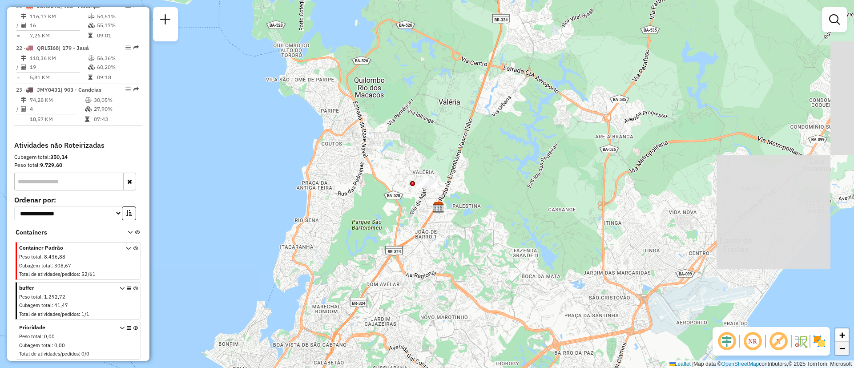
click at [845, 348] on span "−" at bounding box center [843, 348] width 6 height 11
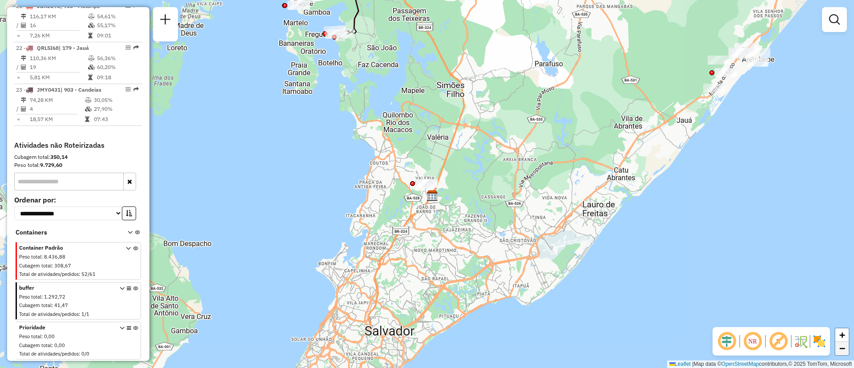
click at [845, 348] on span "−" at bounding box center [843, 348] width 6 height 11
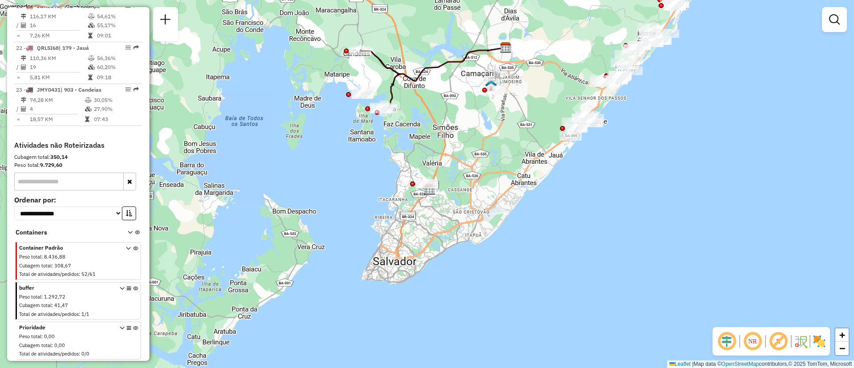
click at [408, 219] on div "Janela de atendimento Grade de atendimento Capacidade Transportadoras Veículos …" at bounding box center [427, 184] width 854 height 368
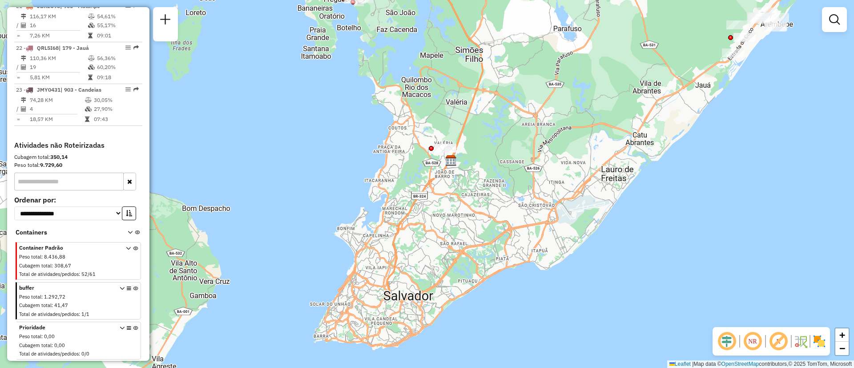
click at [408, 219] on div "Janela de atendimento Grade de atendimento Capacidade Transportadoras Veículos …" at bounding box center [427, 184] width 854 height 368
click at [500, 155] on div "Janela de atendimento Grade de atendimento Capacidade Transportadoras Veículos …" at bounding box center [427, 184] width 854 height 368
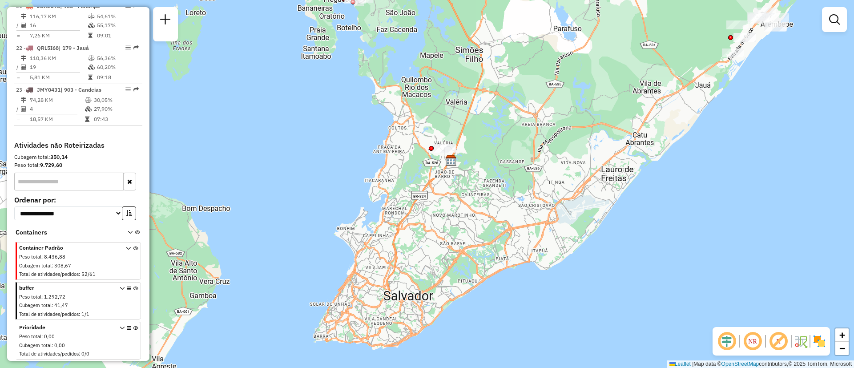
click at [500, 155] on div "Janela de atendimento Grade de atendimento Capacidade Transportadoras Veículos …" at bounding box center [427, 184] width 854 height 368
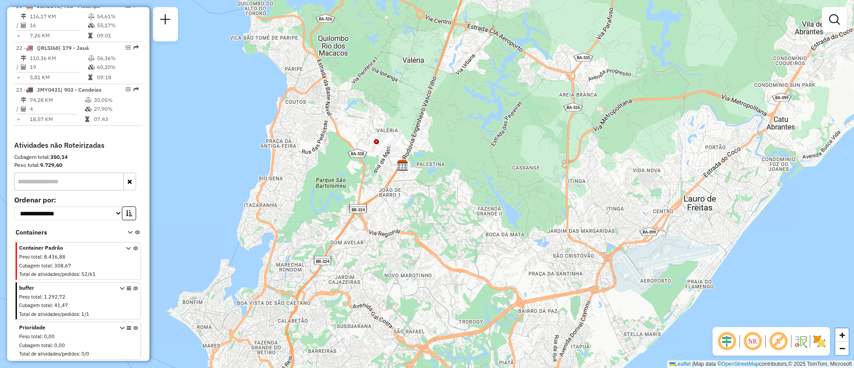
click at [500, 155] on div "Janela de atendimento Grade de atendimento Capacidade Transportadoras Veículos …" at bounding box center [427, 184] width 854 height 368
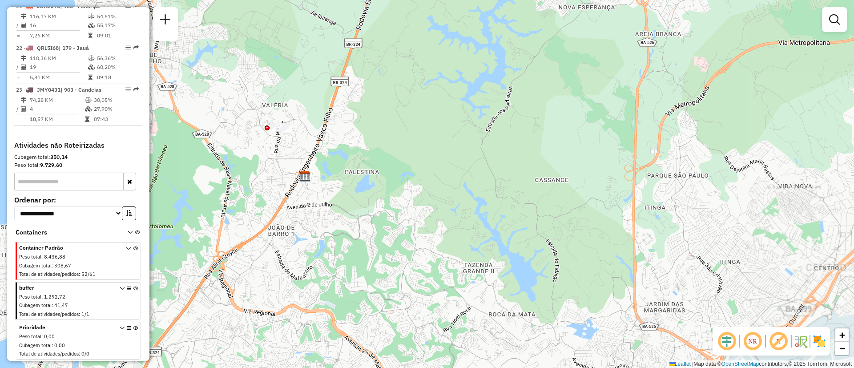
click at [381, 134] on div "Janela de atendimento Grade de atendimento Capacidade Transportadoras Veículos …" at bounding box center [427, 184] width 854 height 368
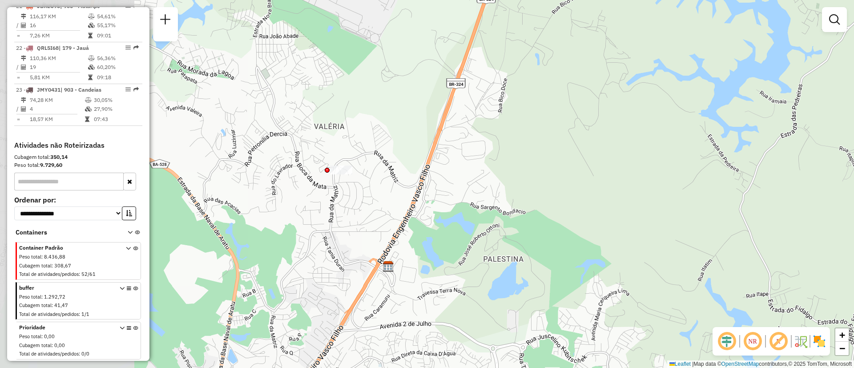
drag, startPoint x: 188, startPoint y: 154, endPoint x: 348, endPoint y: 202, distance: 167.0
click at [348, 202] on div "Janela de atendimento Grade de atendimento Capacidade Transportadoras Veículos …" at bounding box center [427, 184] width 854 height 368
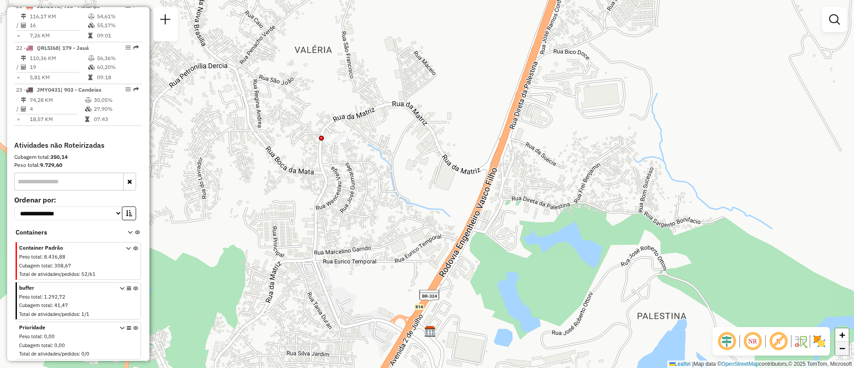
click at [845, 349] on span "−" at bounding box center [843, 348] width 6 height 11
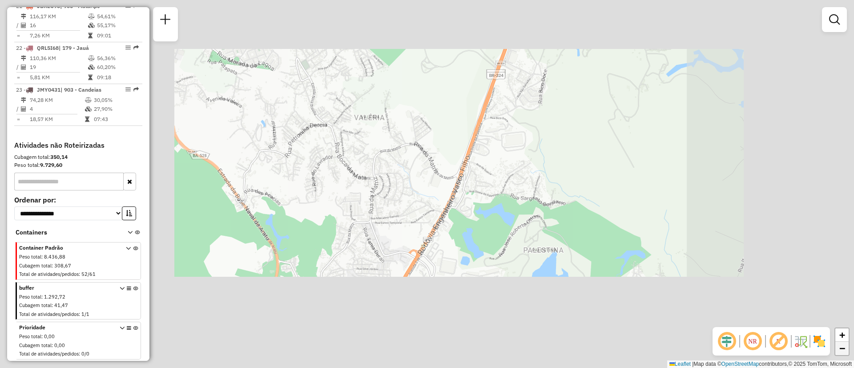
click at [845, 349] on span "−" at bounding box center [843, 348] width 6 height 11
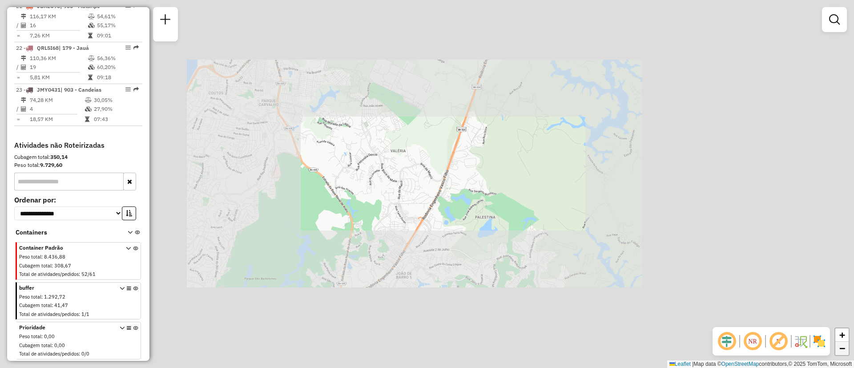
click at [845, 349] on span "−" at bounding box center [843, 348] width 6 height 11
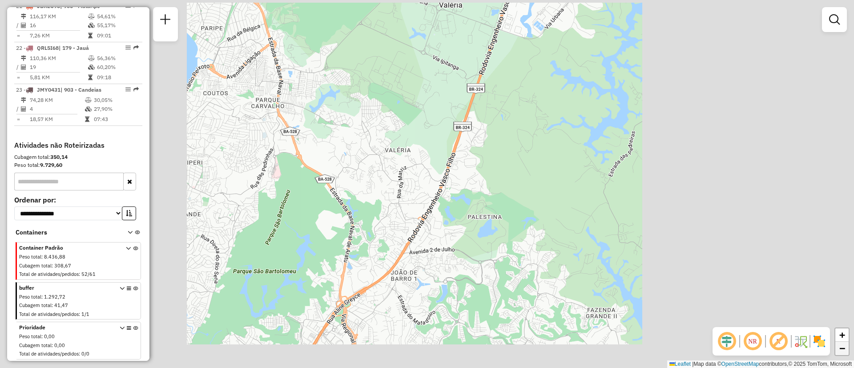
click at [845, 349] on span "−" at bounding box center [843, 348] width 6 height 11
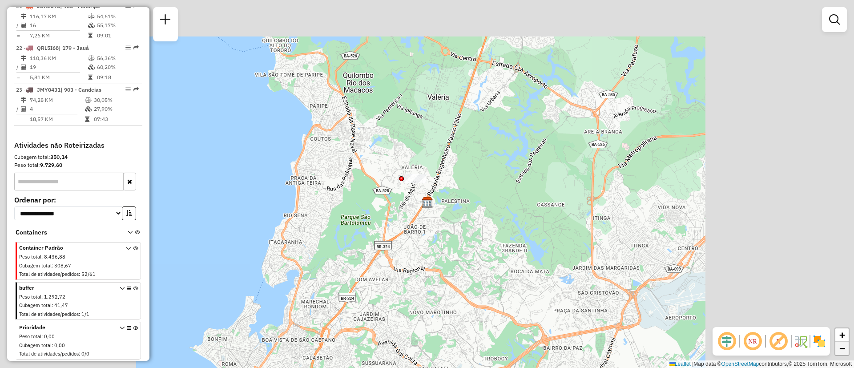
click at [845, 349] on span "−" at bounding box center [843, 348] width 6 height 11
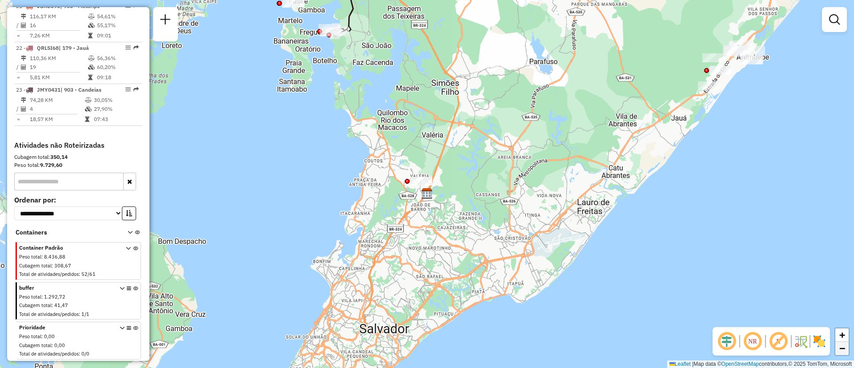
click at [845, 349] on span "−" at bounding box center [843, 348] width 6 height 11
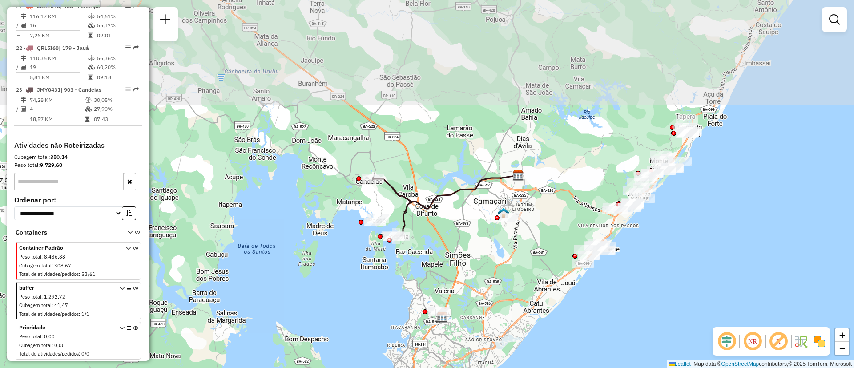
drag, startPoint x: 543, startPoint y: 121, endPoint x: 558, endPoint y: 250, distance: 130.3
click at [558, 250] on div "Janela de atendimento Grade de atendimento Capacidade Transportadoras Veículos …" at bounding box center [427, 184] width 854 height 368
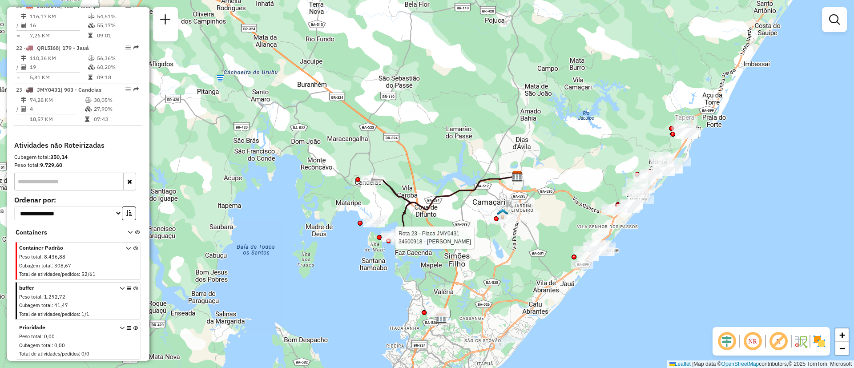
select select "**********"
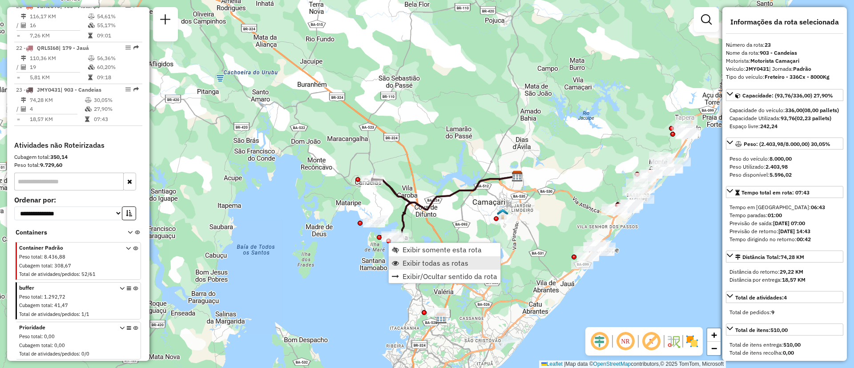
click at [461, 259] on span "Exibir todas as rotas" at bounding box center [436, 262] width 66 height 7
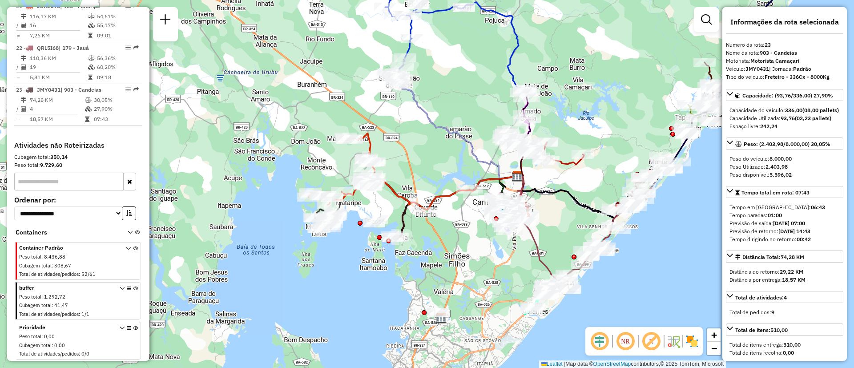
click at [626, 339] on em at bounding box center [625, 341] width 21 height 21
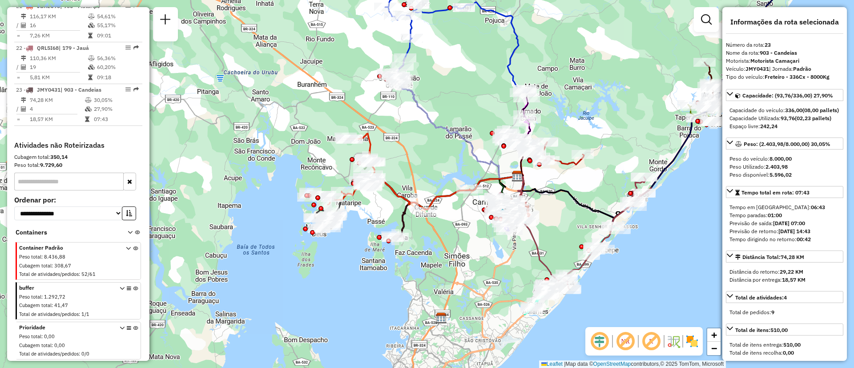
click at [642, 92] on div "Janela de atendimento Grade de atendimento Capacidade Transportadoras Veículos …" at bounding box center [427, 184] width 854 height 368
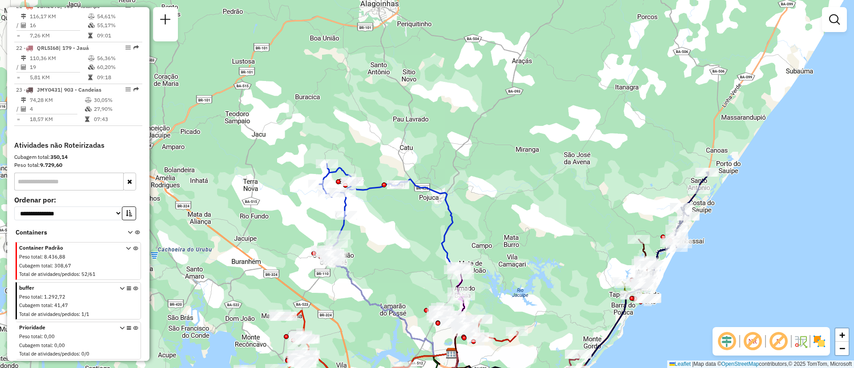
drag, startPoint x: 642, startPoint y: 92, endPoint x: 576, endPoint y: 269, distance: 189.0
click at [576, 269] on div "Janela de atendimento Grade de atendimento Capacidade Transportadoras Veículos …" at bounding box center [427, 184] width 854 height 368
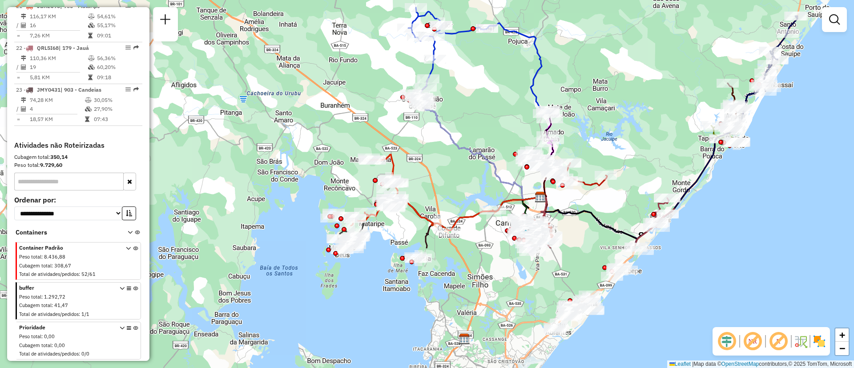
drag, startPoint x: 576, startPoint y: 269, endPoint x: 667, endPoint y: 110, distance: 183.2
click at [667, 110] on div "Janela de atendimento Grade de atendimento Capacidade Transportadoras Veículos …" at bounding box center [427, 184] width 854 height 368
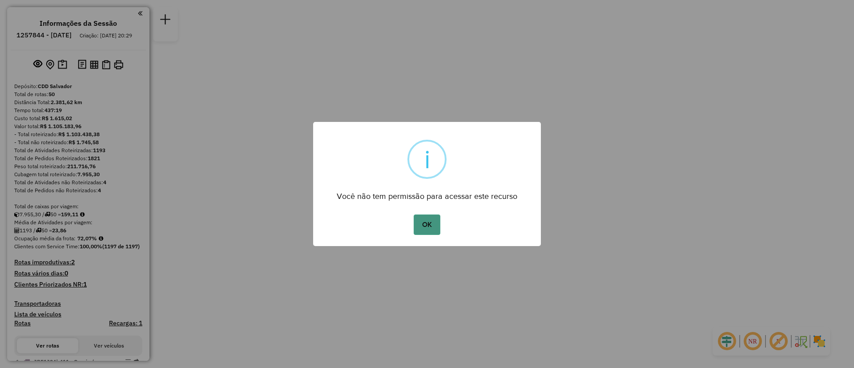
click at [424, 223] on button "OK" at bounding box center [427, 225] width 26 height 20
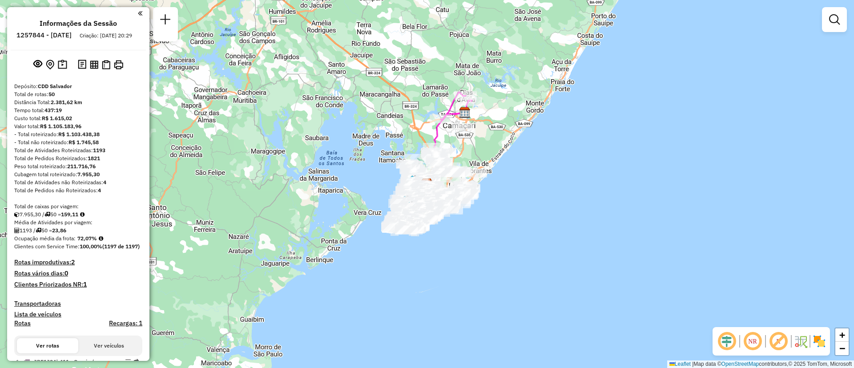
click at [498, 158] on div "Janela de atendimento Grade de atendimento Capacidade Transportadoras Veículos …" at bounding box center [427, 184] width 854 height 368
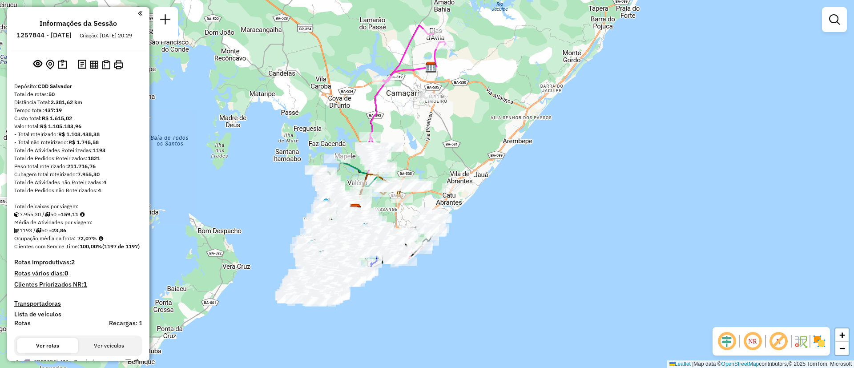
click at [498, 158] on div "Janela de atendimento Grade de atendimento Capacidade Transportadoras Veículos …" at bounding box center [427, 184] width 854 height 368
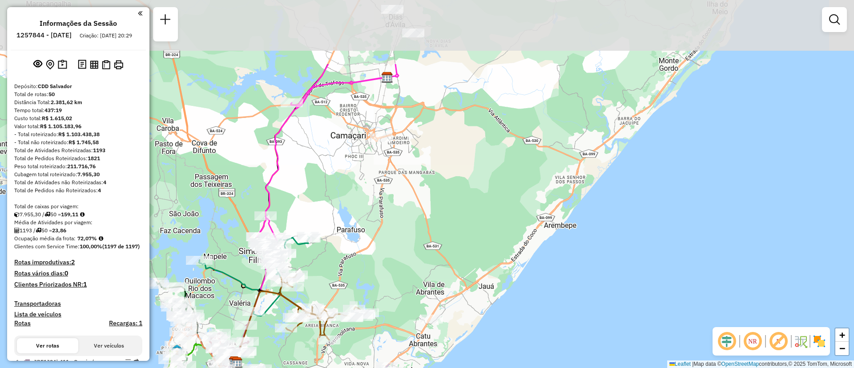
drag, startPoint x: 439, startPoint y: 119, endPoint x: 462, endPoint y: 220, distance: 103.6
click at [462, 220] on div "Janela de atendimento Grade de atendimento Capacidade Transportadoras Veículos …" at bounding box center [427, 184] width 854 height 368
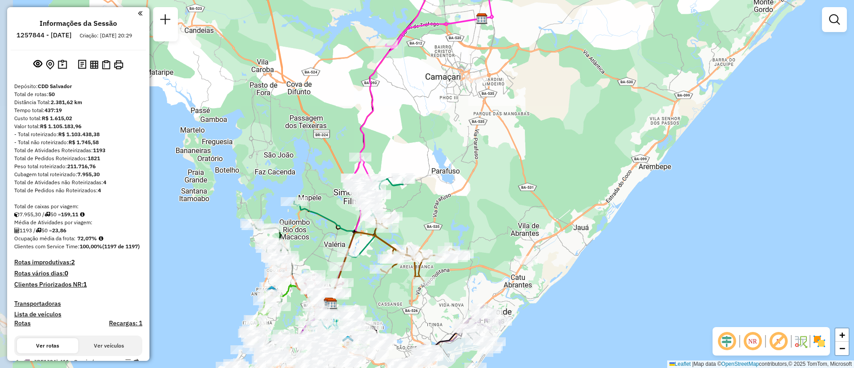
drag, startPoint x: 376, startPoint y: 263, endPoint x: 471, endPoint y: 205, distance: 111.9
click at [471, 205] on div "Janela de atendimento Grade de atendimento Capacidade Transportadoras Veículos …" at bounding box center [427, 184] width 854 height 368
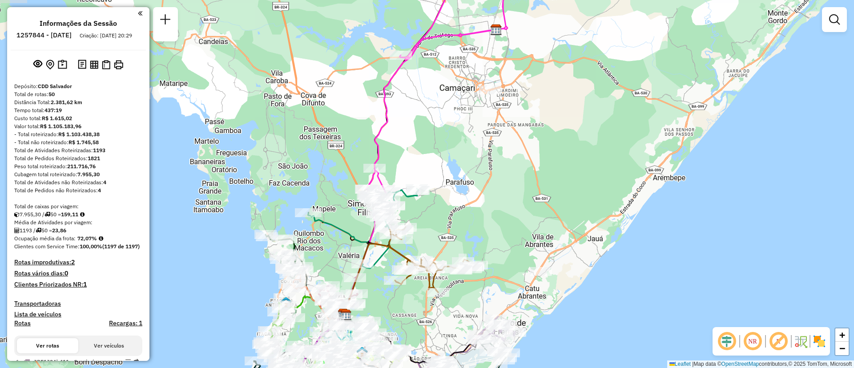
drag, startPoint x: 428, startPoint y: 139, endPoint x: 443, endPoint y: 150, distance: 18.3
click at [443, 150] on div "Janela de atendimento Grade de atendimento Capacidade Transportadoras Veículos …" at bounding box center [427, 184] width 854 height 368
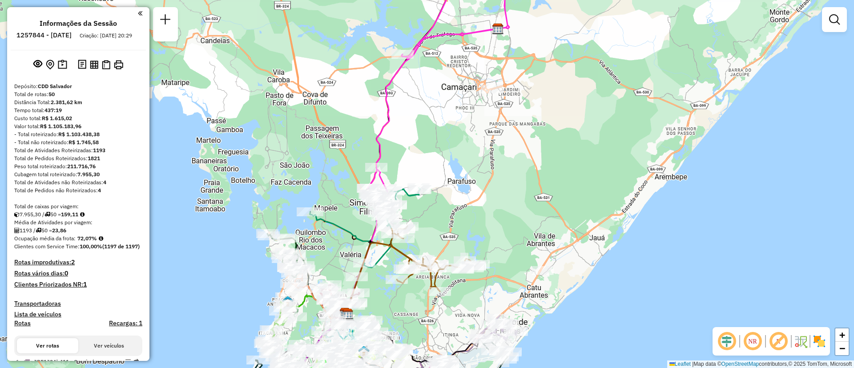
click at [341, 245] on div "Janela de atendimento Grade de atendimento Capacidade Transportadoras Veículos …" at bounding box center [427, 184] width 854 height 368
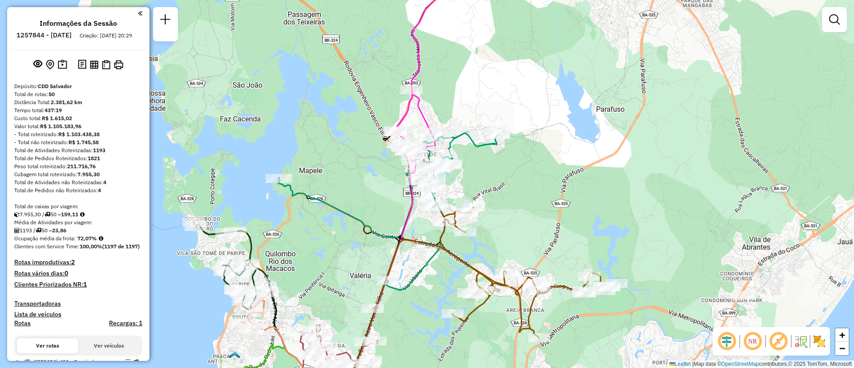
click at [341, 245] on div "Janela de atendimento Grade de atendimento Capacidade Transportadoras Veículos …" at bounding box center [427, 184] width 854 height 368
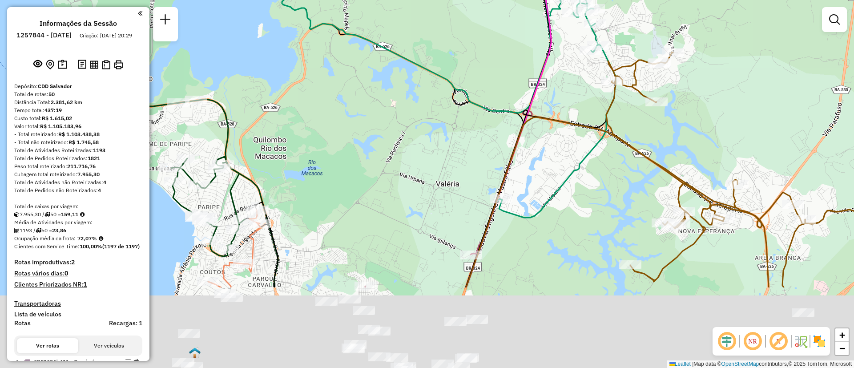
drag, startPoint x: 341, startPoint y: 245, endPoint x: 410, endPoint y: 111, distance: 150.5
click at [410, 111] on div "Janela de atendimento Grade de atendimento Capacidade Transportadoras Veículos …" at bounding box center [427, 184] width 854 height 368
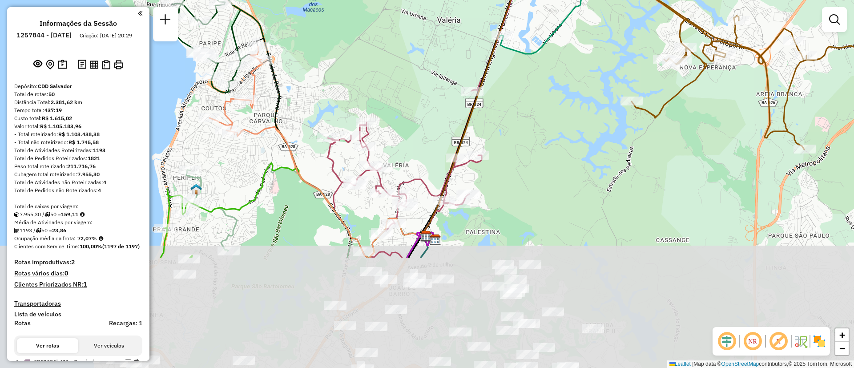
drag, startPoint x: 392, startPoint y: 231, endPoint x: 392, endPoint y: 80, distance: 150.9
click at [392, 80] on div "Janela de atendimento Grade de atendimento Capacidade Transportadoras Veículos …" at bounding box center [427, 184] width 854 height 368
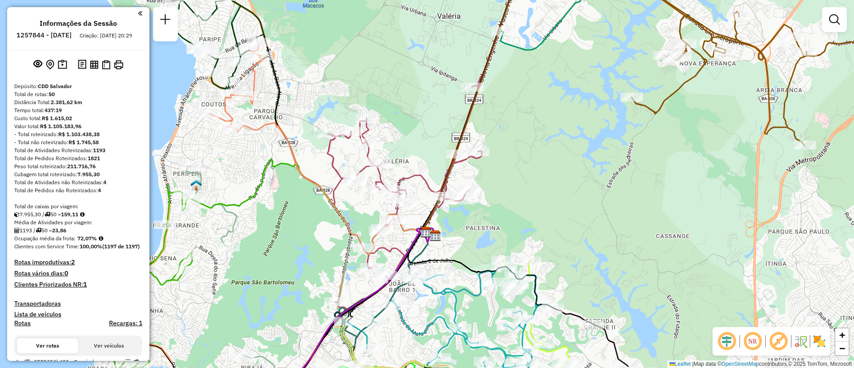
click at [401, 172] on div "Janela de atendimento Grade de atendimento Capacidade Transportadoras Veículos …" at bounding box center [427, 184] width 854 height 368
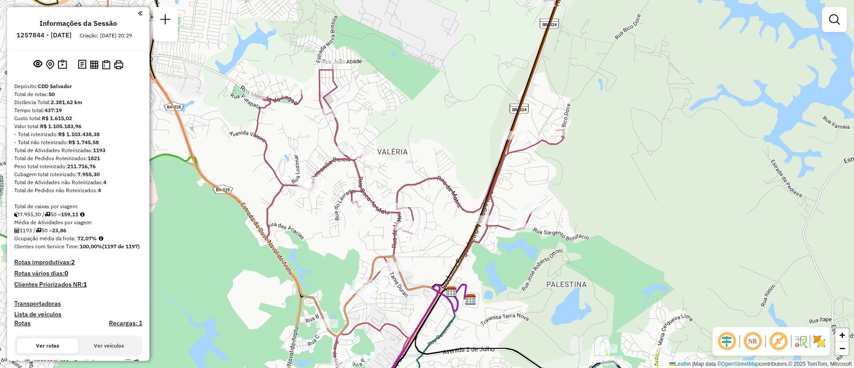
click at [401, 172] on div "Janela de atendimento Grade de atendimento Capacidade Transportadoras Veículos …" at bounding box center [427, 184] width 854 height 368
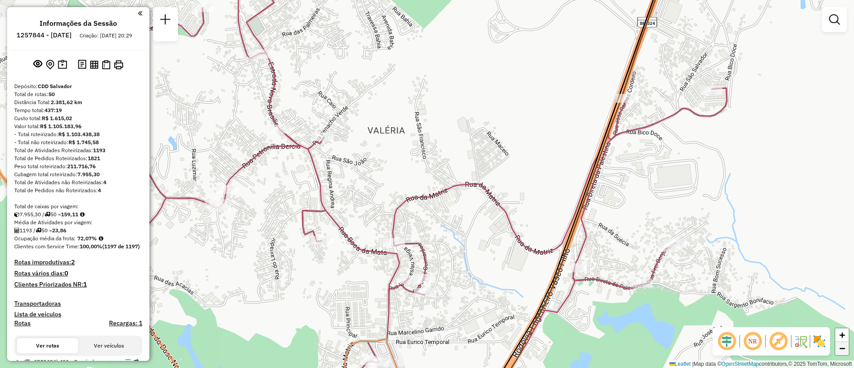
click at [841, 354] on link "−" at bounding box center [842, 348] width 13 height 13
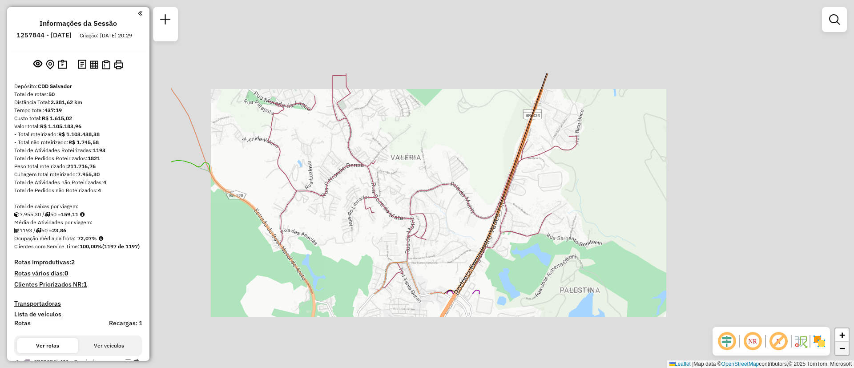
click at [841, 354] on link "−" at bounding box center [842, 348] width 13 height 13
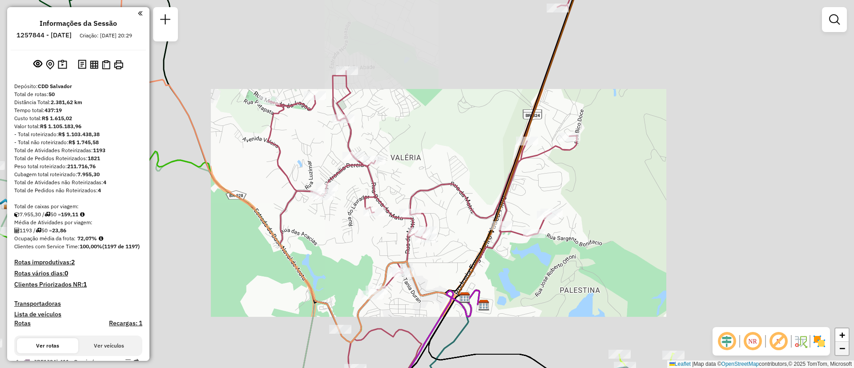
click at [841, 354] on link "−" at bounding box center [842, 348] width 13 height 13
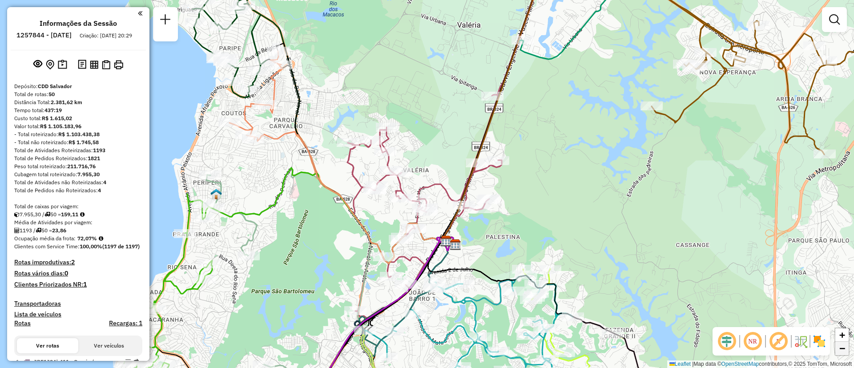
click at [841, 354] on link "−" at bounding box center [842, 348] width 13 height 13
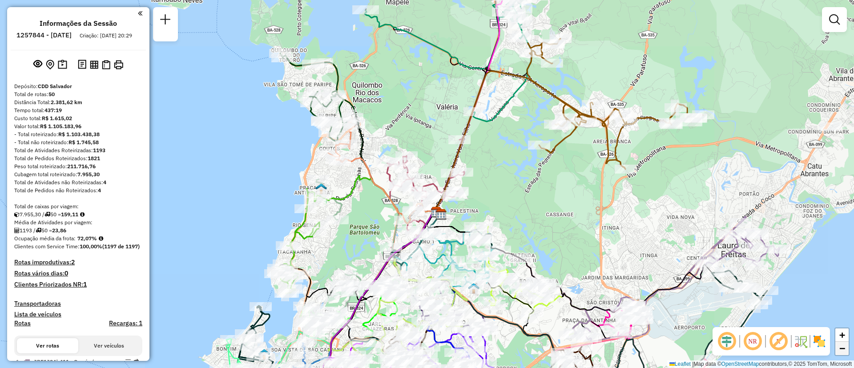
click at [841, 354] on link "−" at bounding box center [842, 348] width 13 height 13
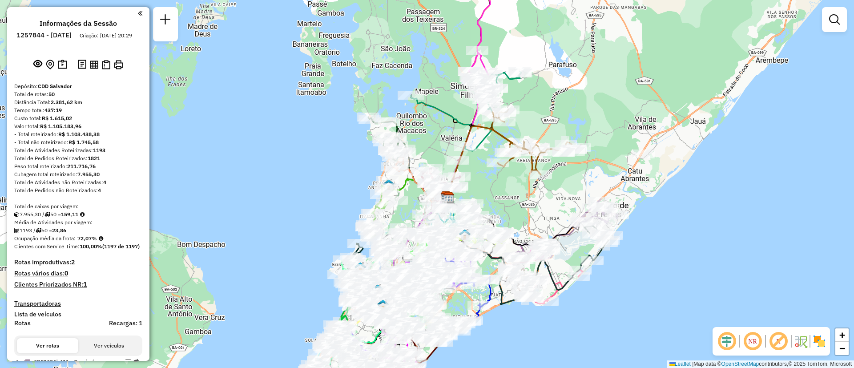
drag, startPoint x: 592, startPoint y: 167, endPoint x: 602, endPoint y: 170, distance: 10.0
click at [602, 170] on div "Janela de atendimento Grade de atendimento Capacidade Transportadoras Veículos …" at bounding box center [427, 184] width 854 height 368
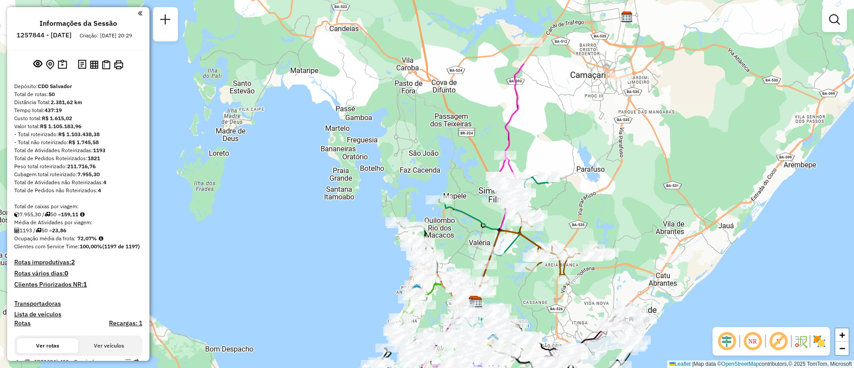
drag, startPoint x: 602, startPoint y: 170, endPoint x: 633, endPoint y: 315, distance: 148.9
click at [633, 315] on div "Janela de atendimento Grade de atendimento Capacidade Transportadoras Veículos …" at bounding box center [427, 184] width 854 height 368
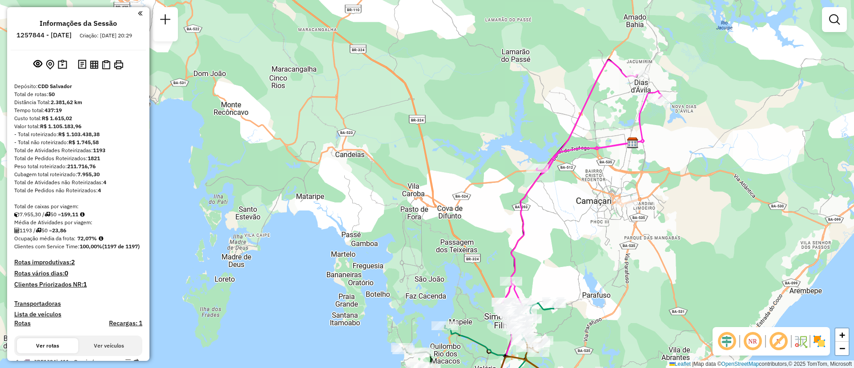
drag, startPoint x: 669, startPoint y: 144, endPoint x: 676, endPoint y: 224, distance: 80.4
click at [676, 224] on div "Janela de atendimento Grade de atendimento Capacidade Transportadoras Veículos …" at bounding box center [427, 184] width 854 height 368
